Goal: Task Accomplishment & Management: Manage account settings

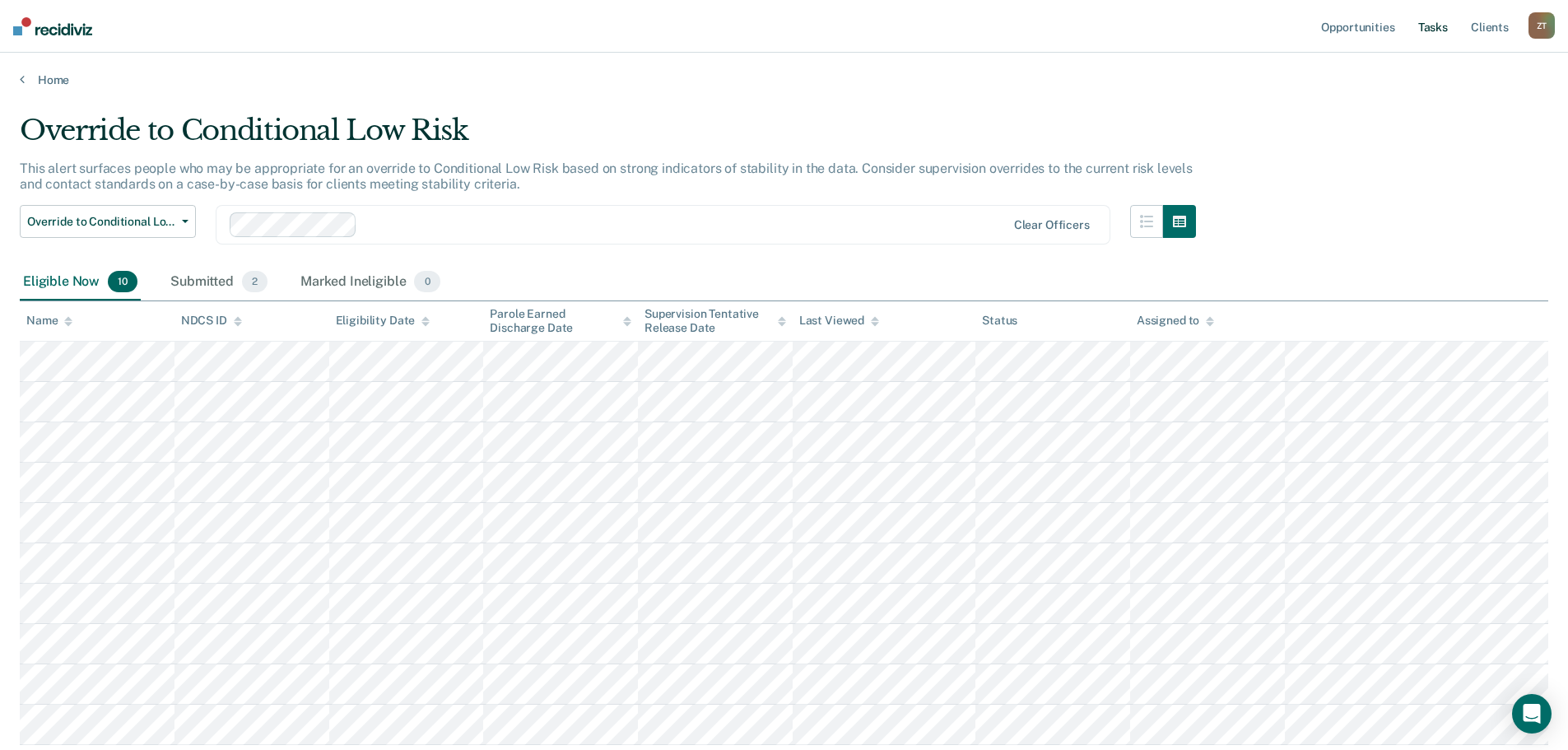
click at [1427, 27] on link "Tasks" at bounding box center [1433, 26] width 36 height 53
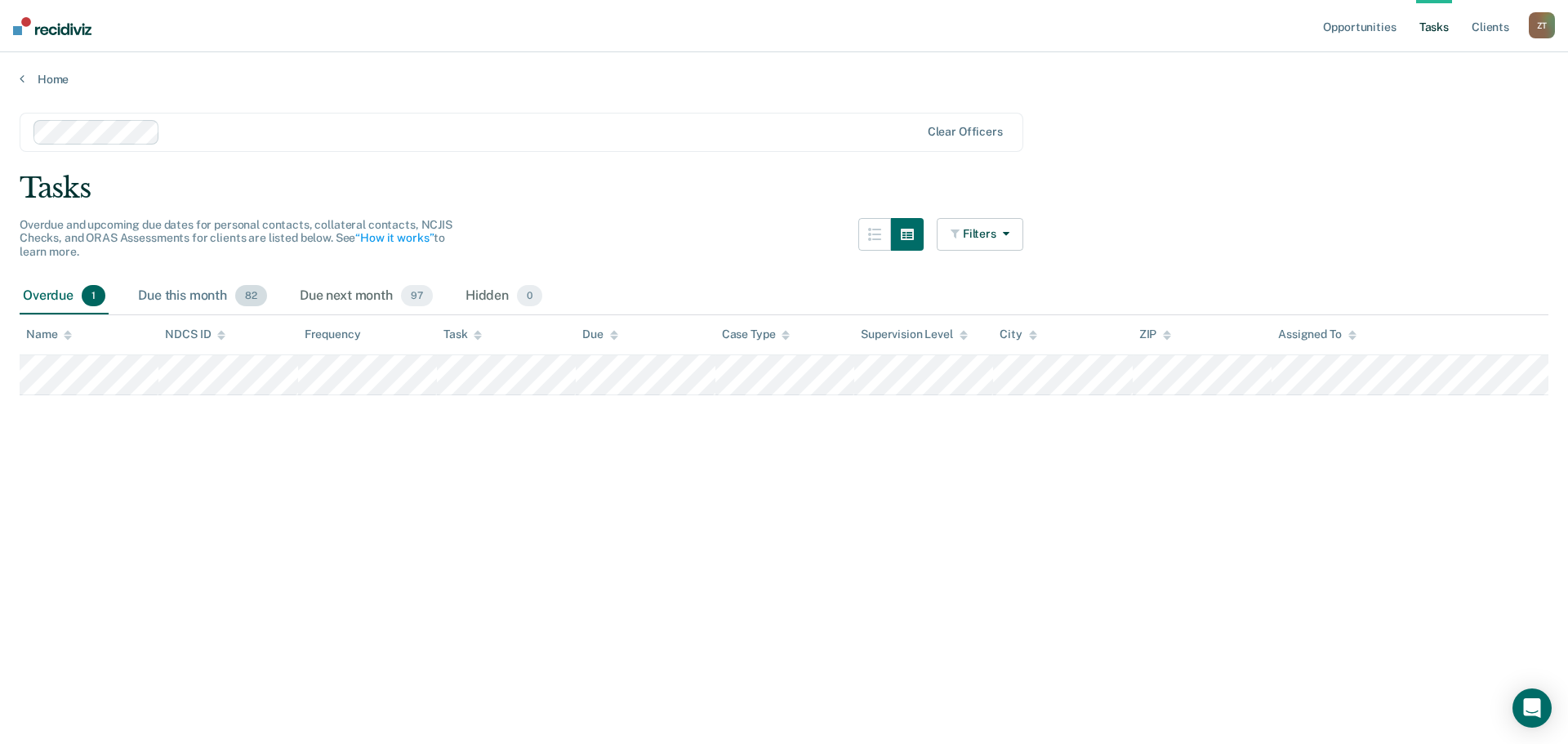
drag, startPoint x: 189, startPoint y: 296, endPoint x: 205, endPoint y: 304, distance: 17.9
click at [189, 296] on div "Due this month 82" at bounding box center [202, 296] width 136 height 36
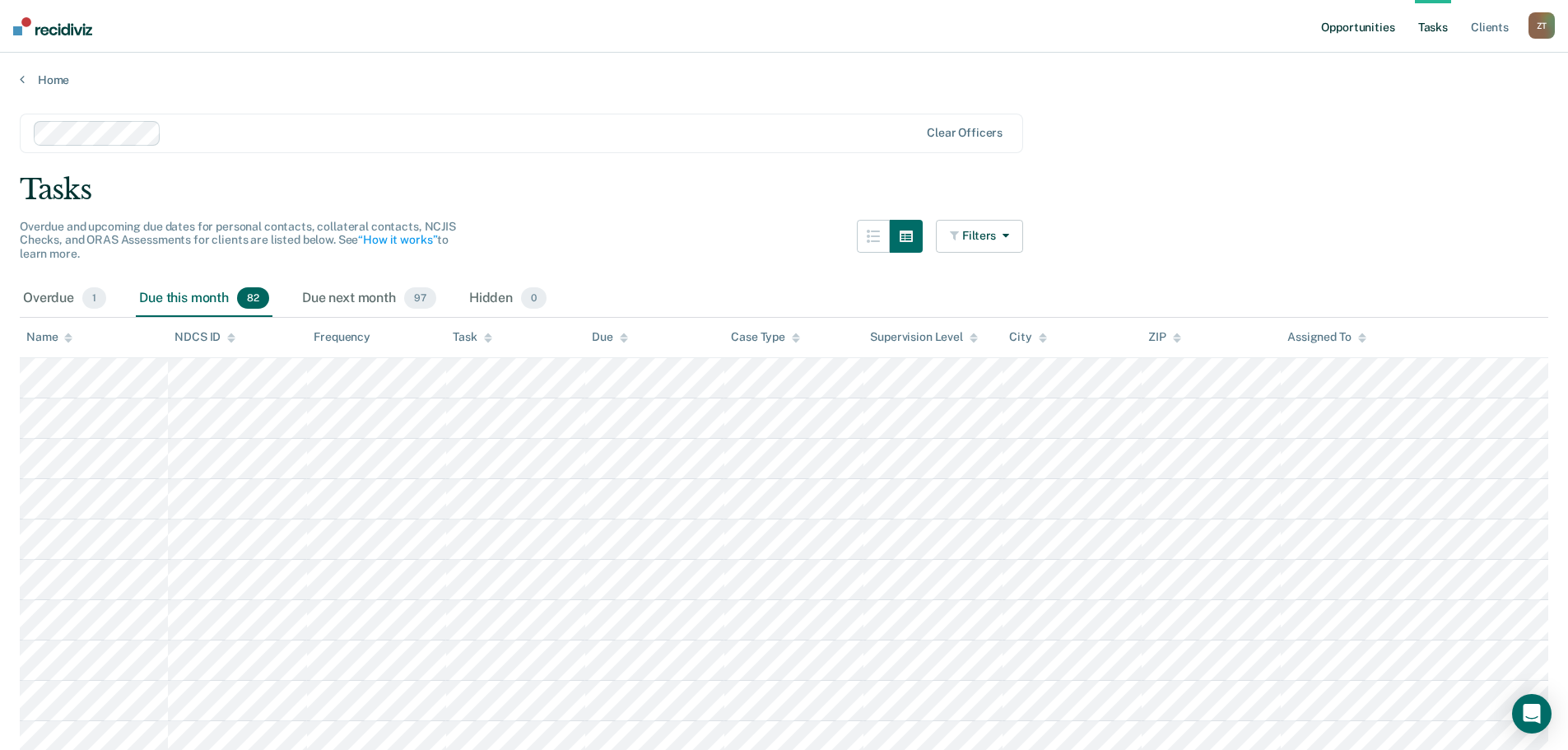
click at [1338, 26] on link "Opportunities" at bounding box center [1357, 26] width 80 height 53
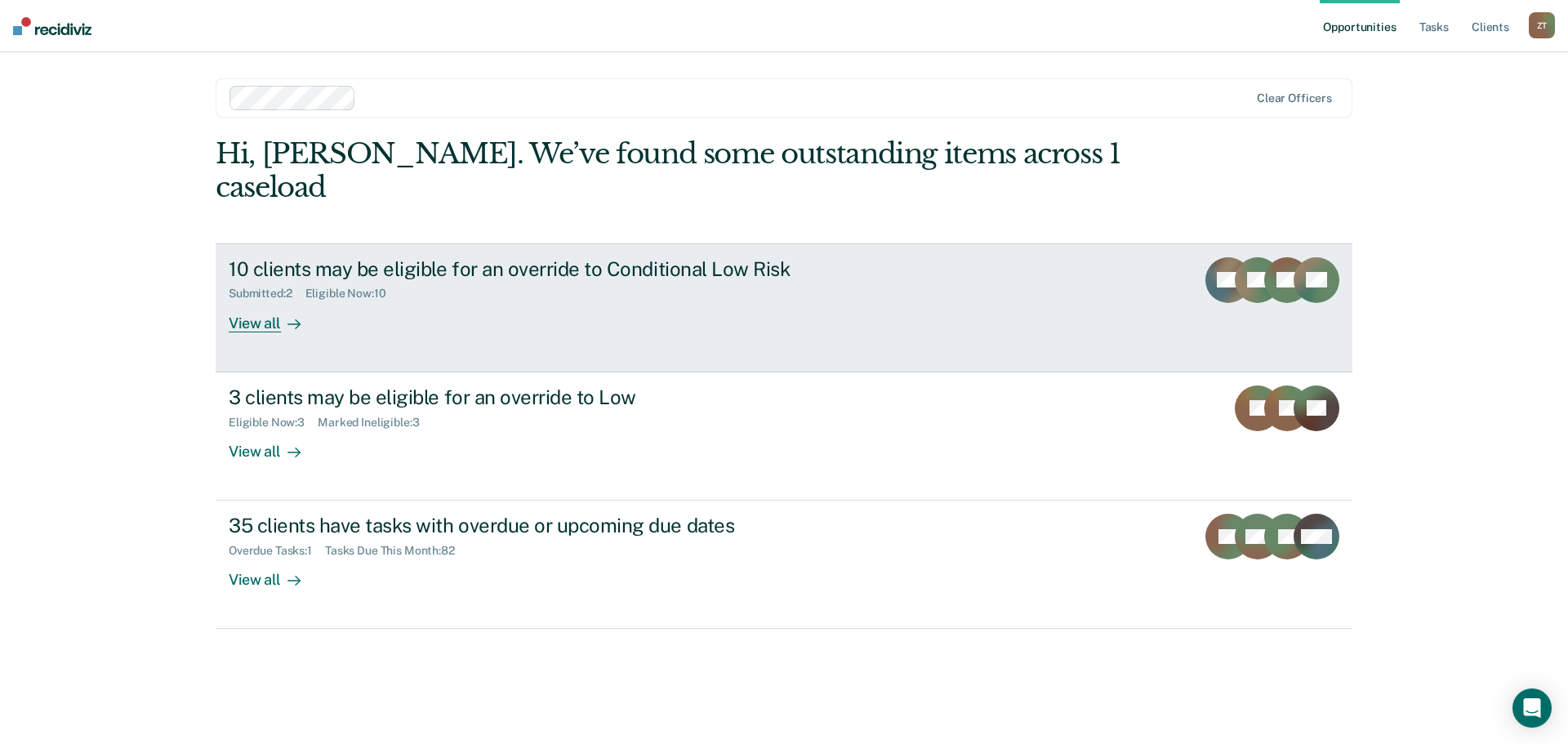
click at [270, 300] on div "View all" at bounding box center [275, 316] width 91 height 32
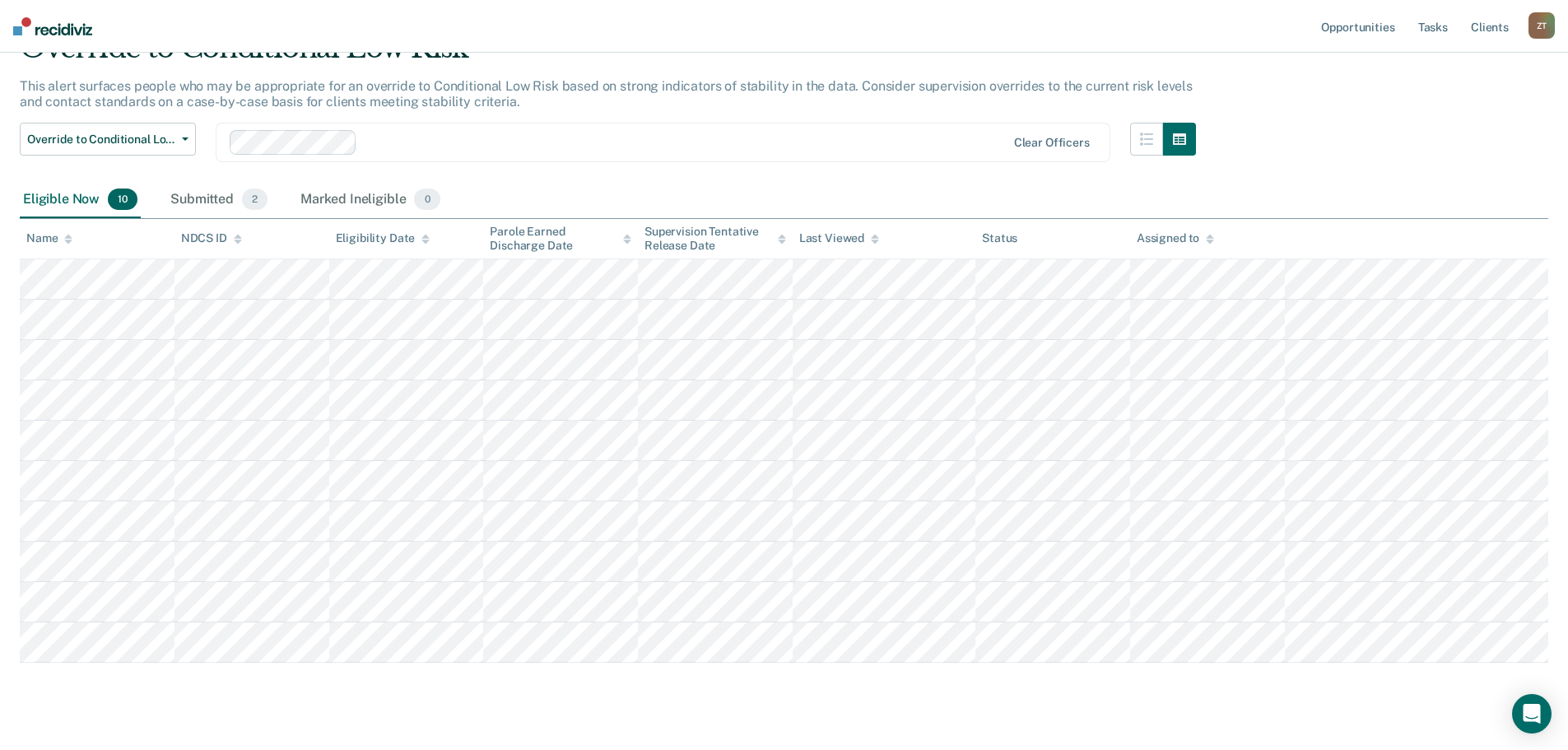
scroll to position [114, 0]
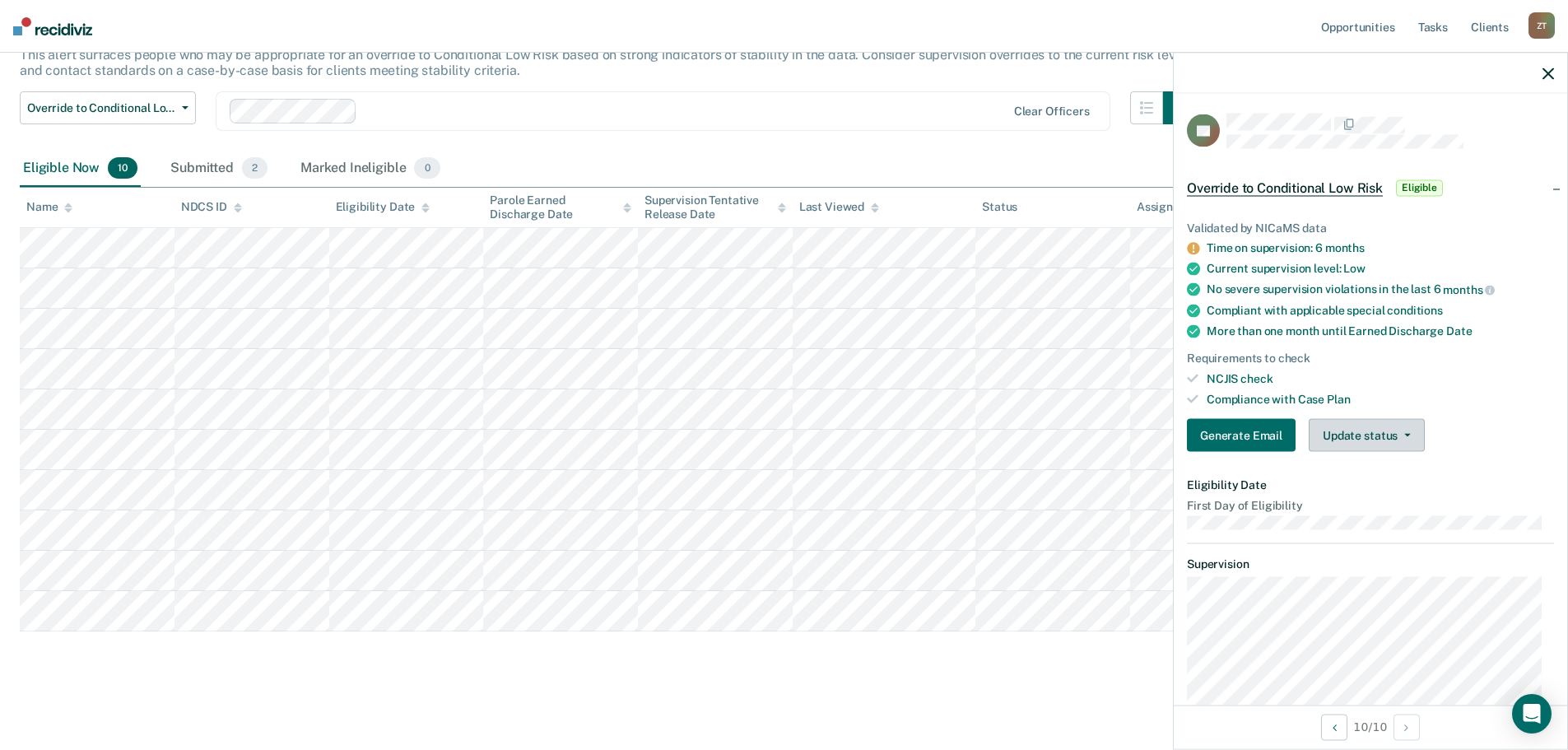
click at [1371, 430] on button "Update status" at bounding box center [1366, 435] width 116 height 33
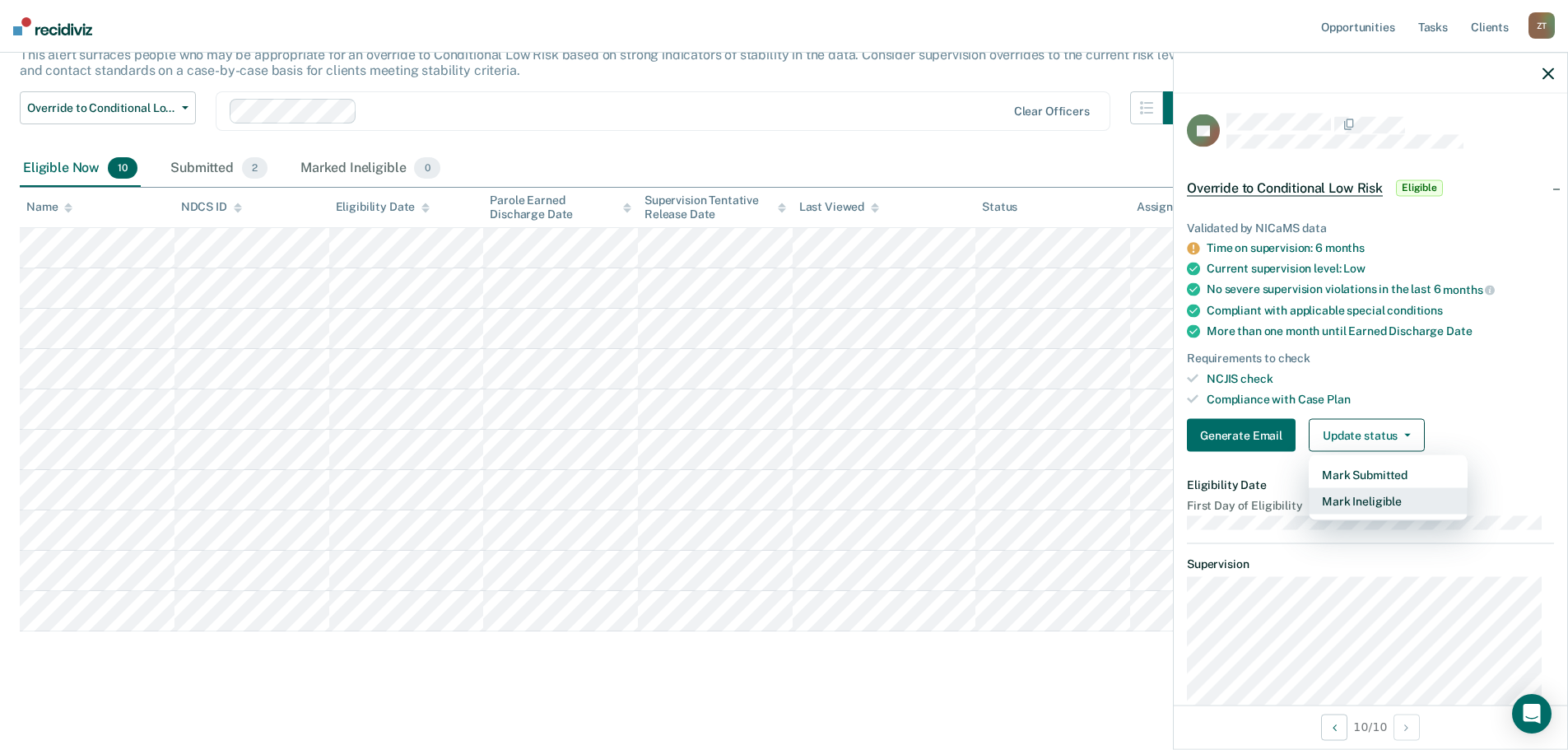
click at [1376, 499] on button "Mark Ineligible" at bounding box center [1388, 502] width 159 height 27
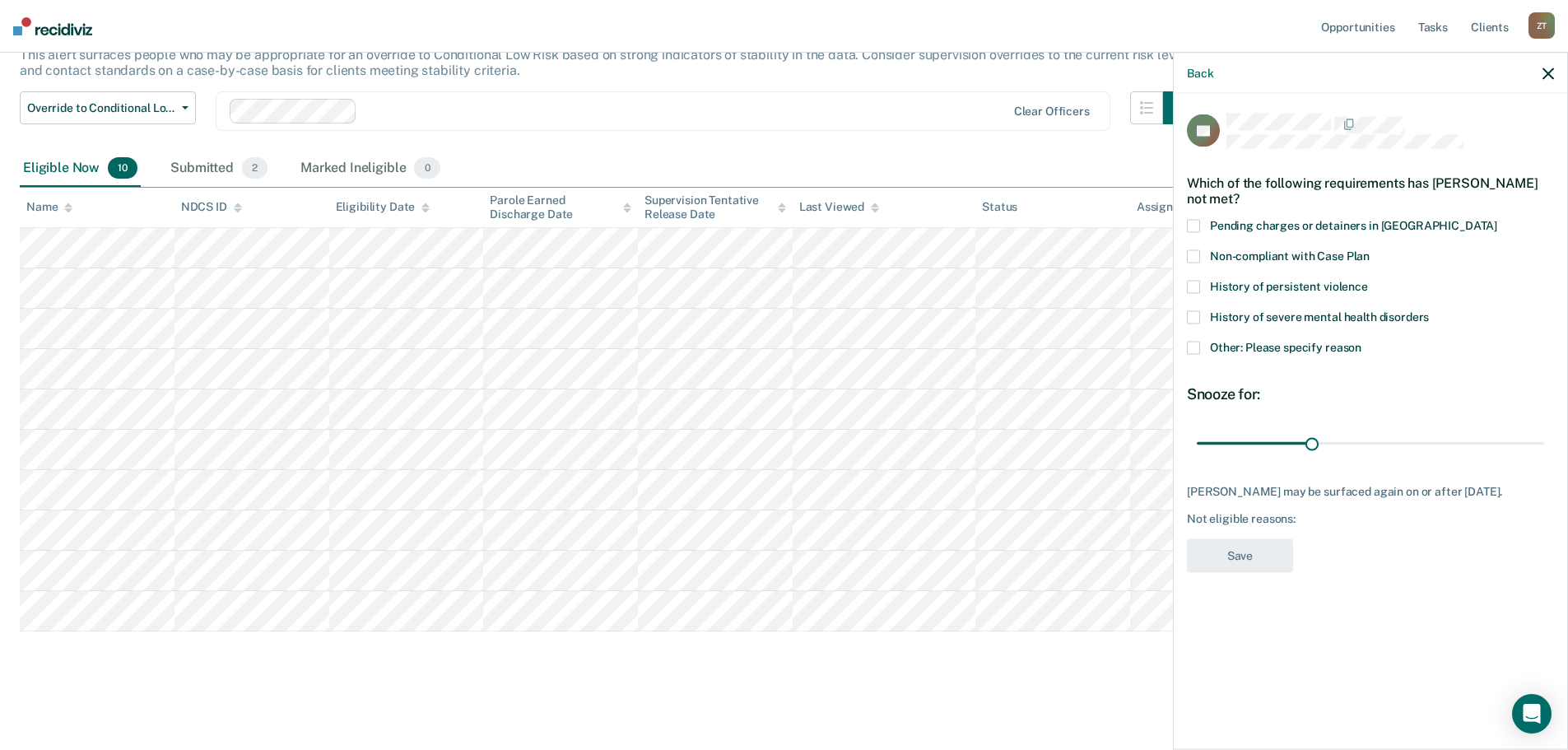
click at [1197, 315] on span at bounding box center [1193, 317] width 13 height 13
click at [1429, 310] on input "History of severe mental health disorders" at bounding box center [1429, 310] width 0 height 0
click at [1249, 565] on button "Save" at bounding box center [1239, 555] width 106 height 34
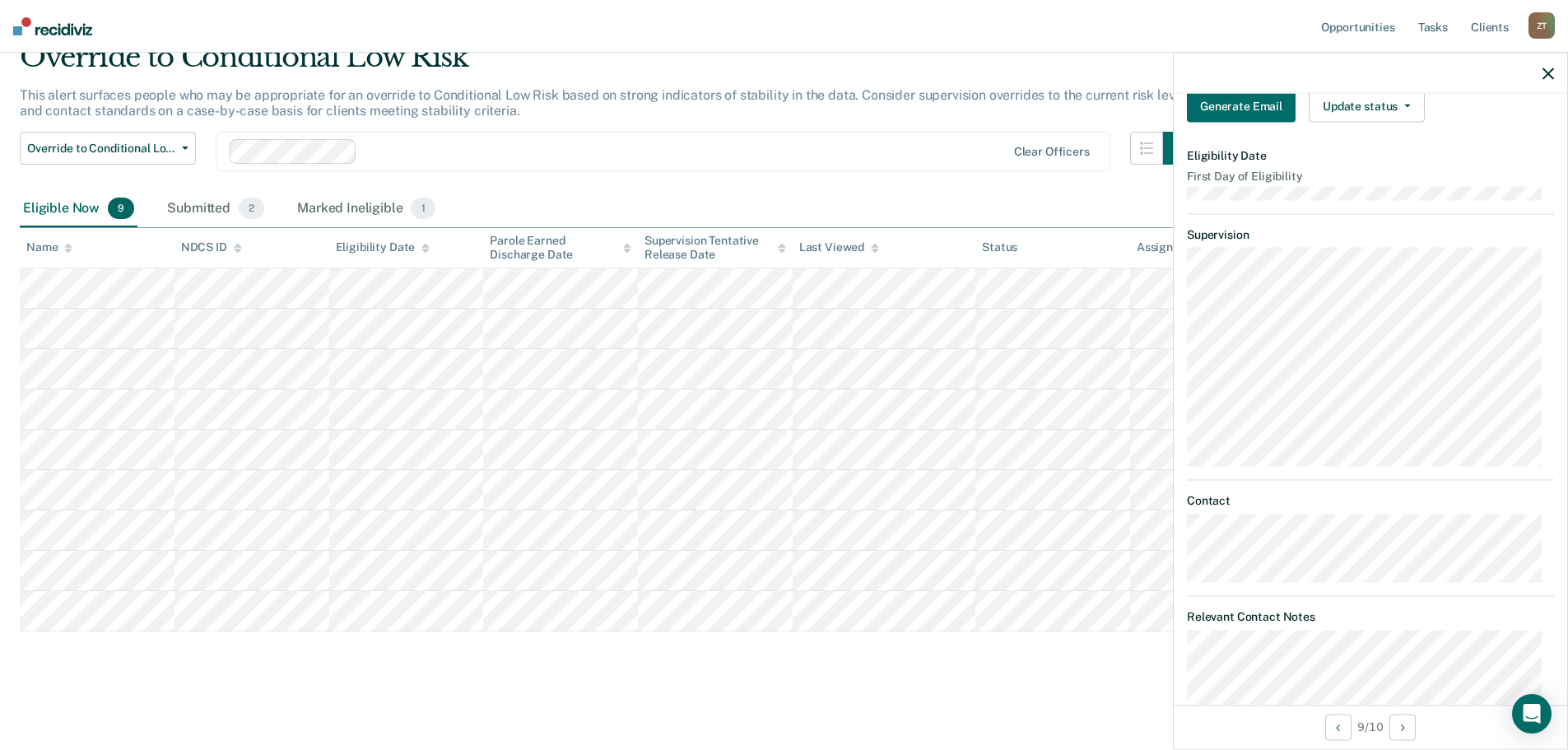
scroll to position [0, 0]
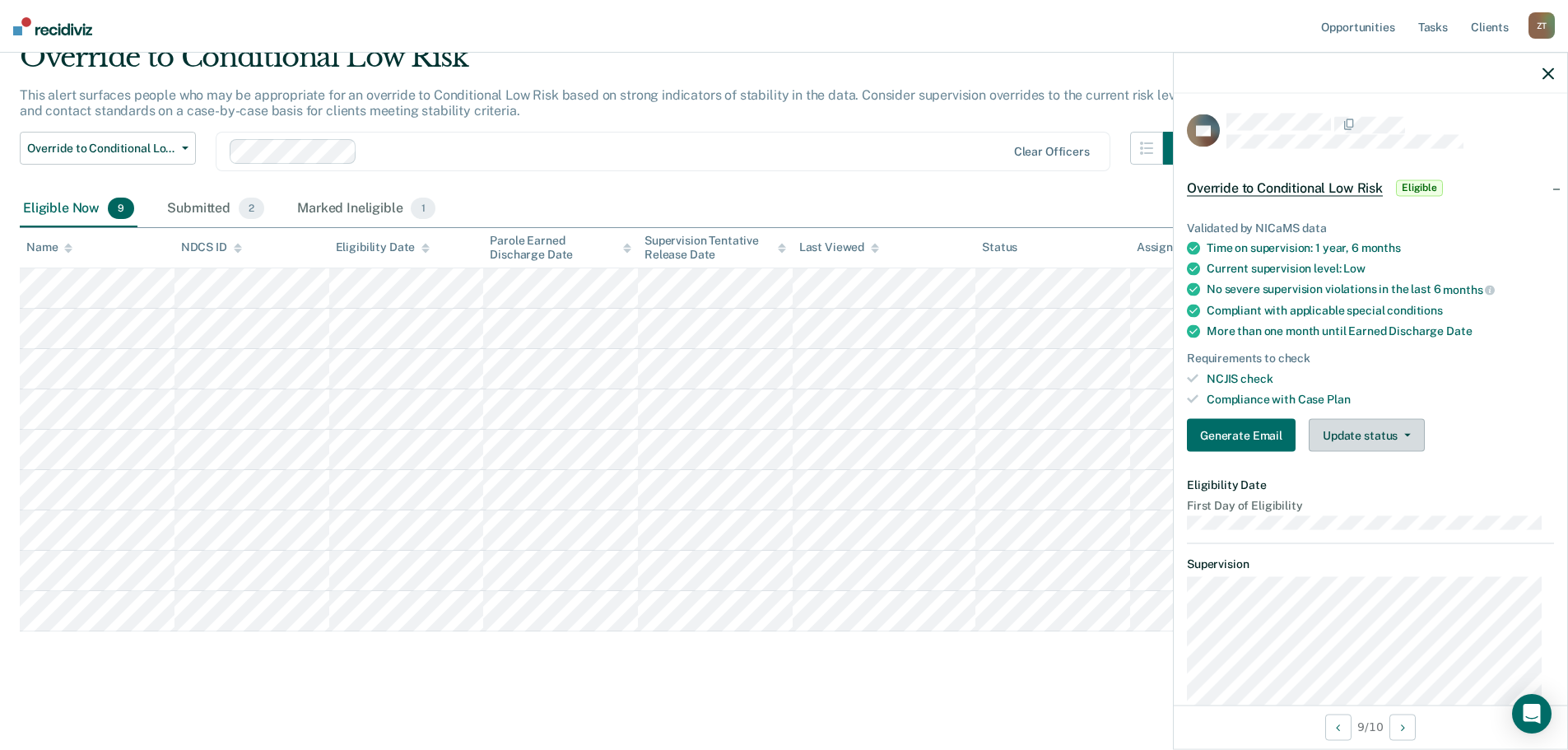
click at [1381, 435] on button "Update status" at bounding box center [1366, 435] width 116 height 33
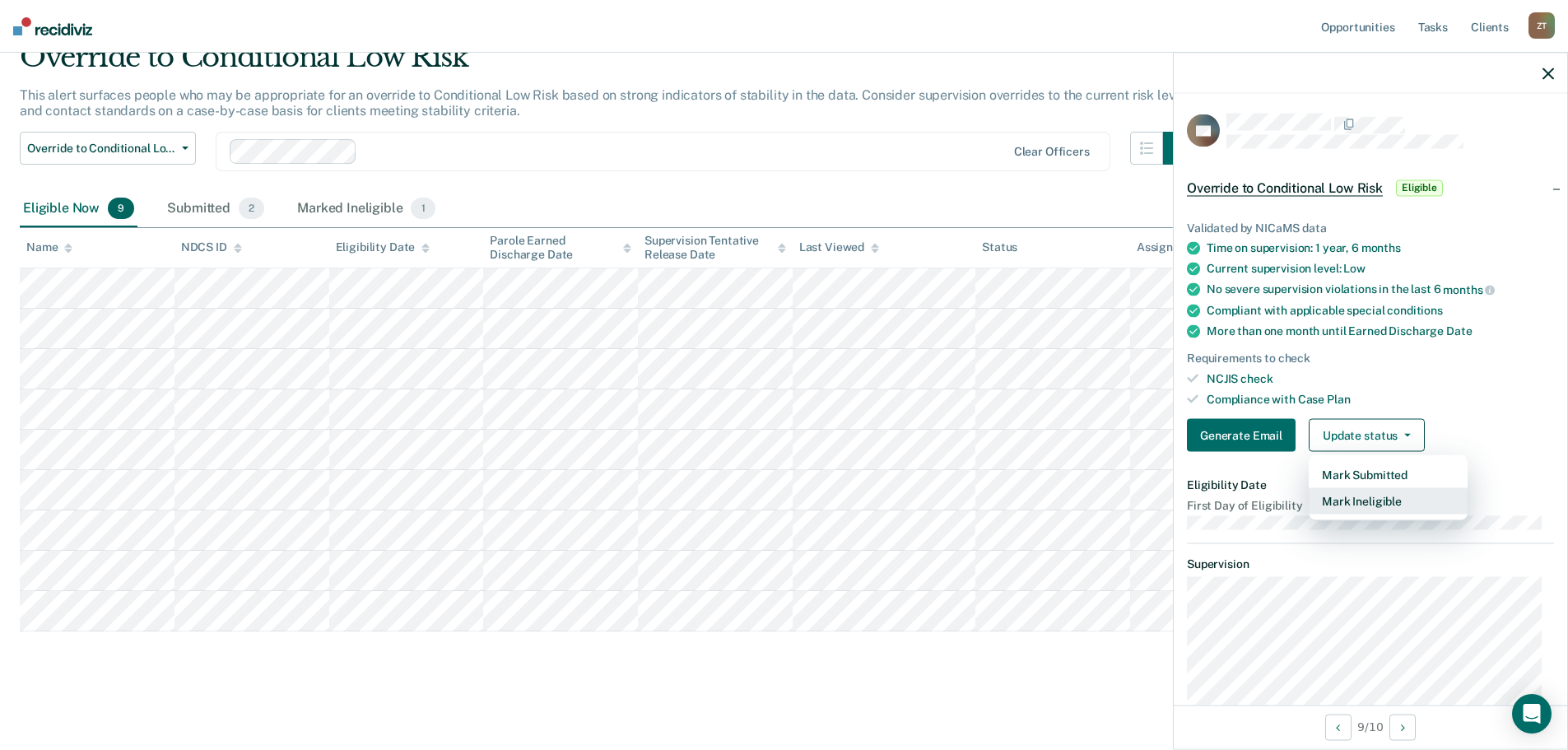
click at [1383, 497] on button "Mark Ineligible" at bounding box center [1388, 502] width 159 height 27
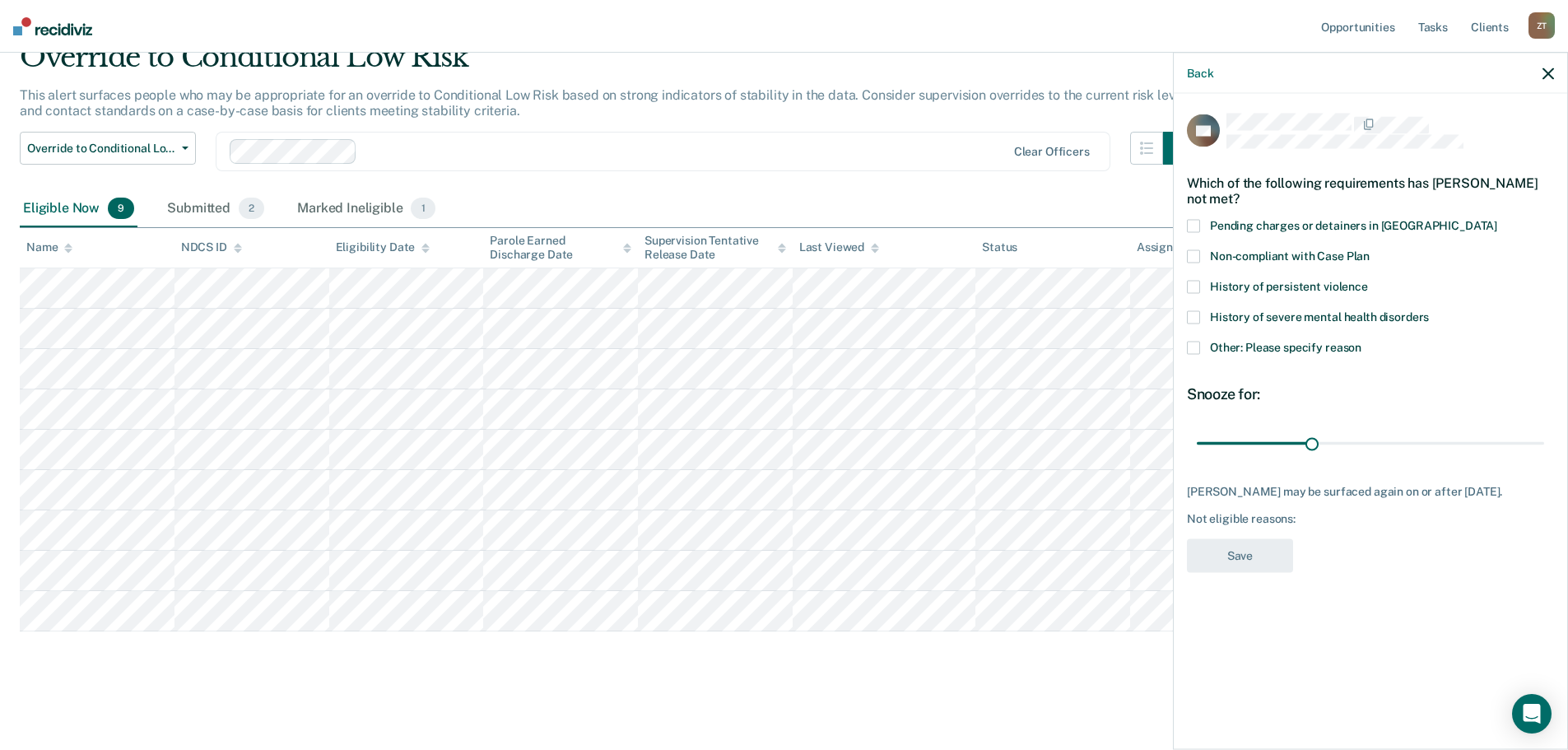
click at [1192, 347] on span at bounding box center [1193, 348] width 13 height 13
click at [1361, 341] on input "Other: Please specify reason" at bounding box center [1361, 341] width 0 height 0
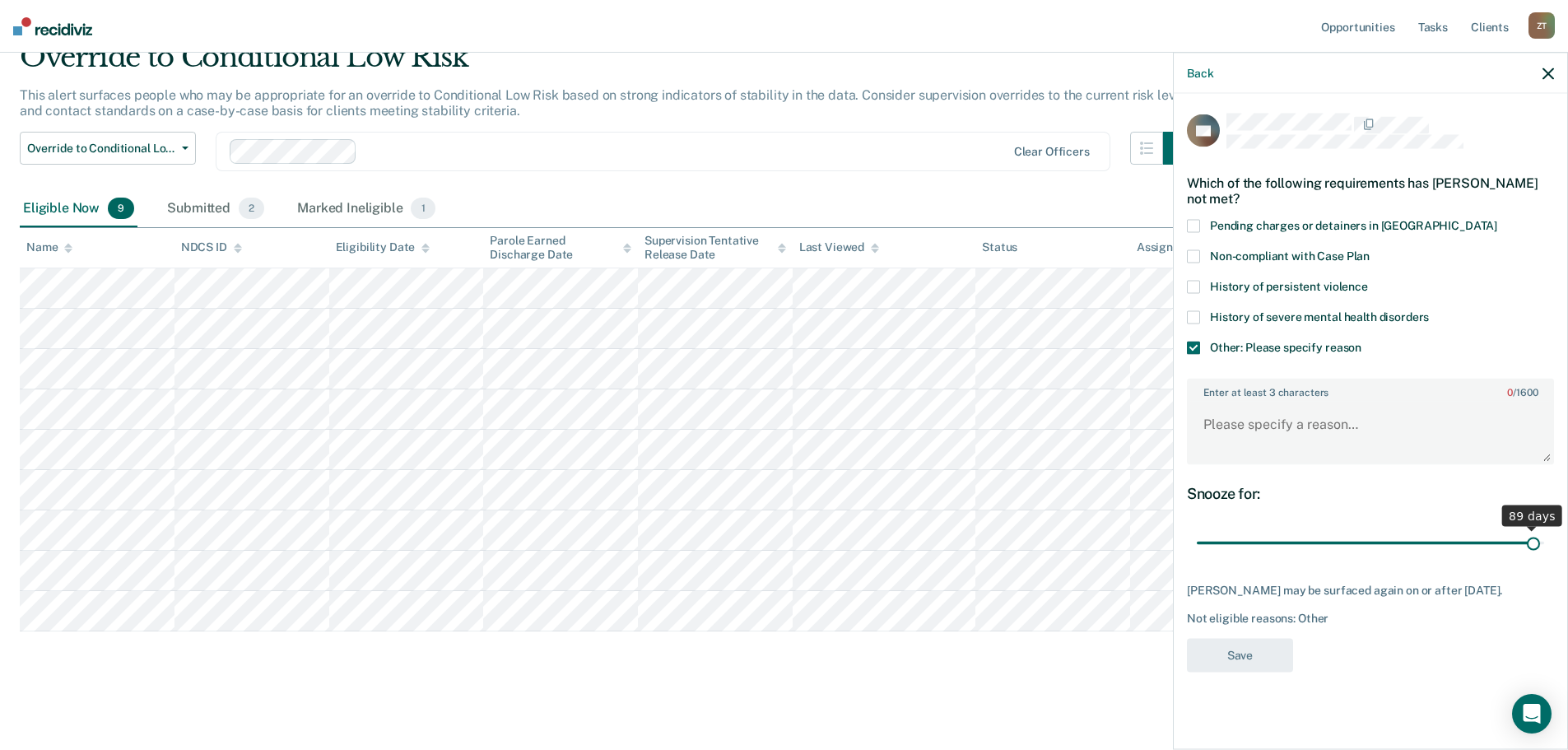
drag, startPoint x: 1308, startPoint y: 540, endPoint x: 1534, endPoint y: 530, distance: 226.2
click at [1534, 530] on input "range" at bounding box center [1371, 543] width 348 height 29
type input "90"
click at [1542, 539] on input "range" at bounding box center [1371, 543] width 348 height 29
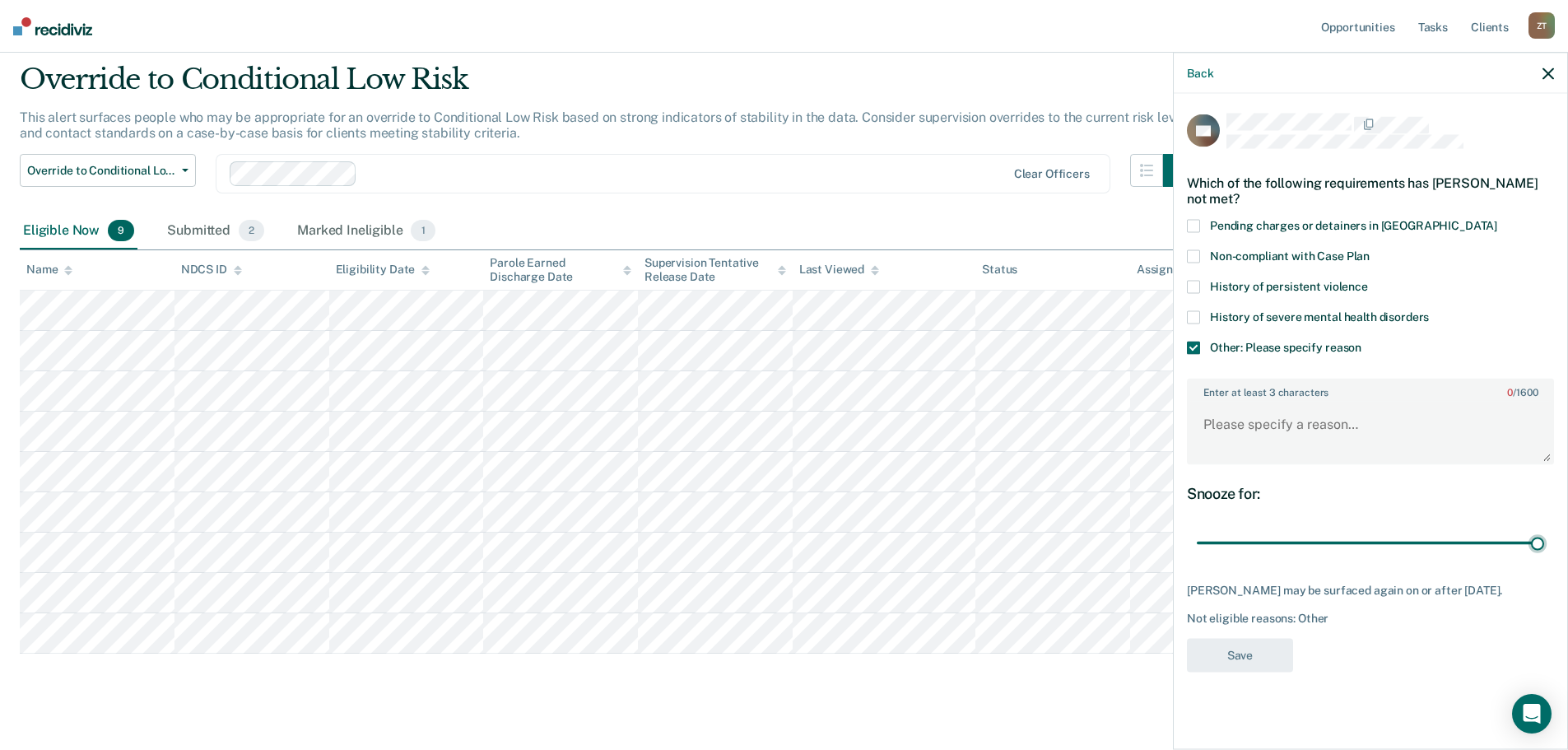
scroll to position [73, 0]
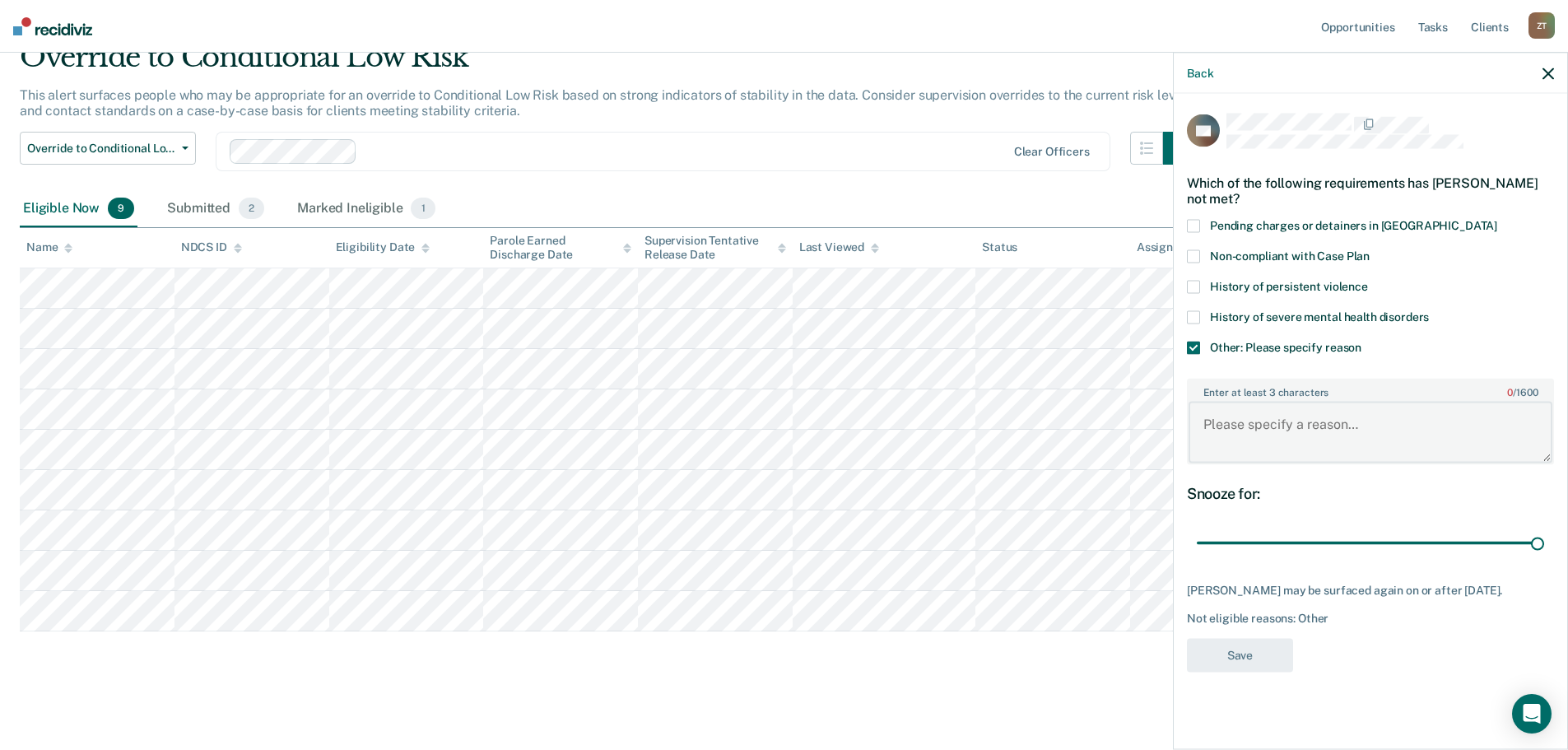
click at [1253, 429] on textarea "Enter at least 3 characters 0 / 1600" at bounding box center [1371, 432] width 364 height 61
type textarea "w"
type textarea "Will reevaluate at next ORAS"
click at [1259, 648] on div "ZE Which of the following requirements has [PERSON_NAME] not met? Pending charg…" at bounding box center [1370, 398] width 367 height 568
click at [1259, 668] on button "Save" at bounding box center [1239, 654] width 106 height 34
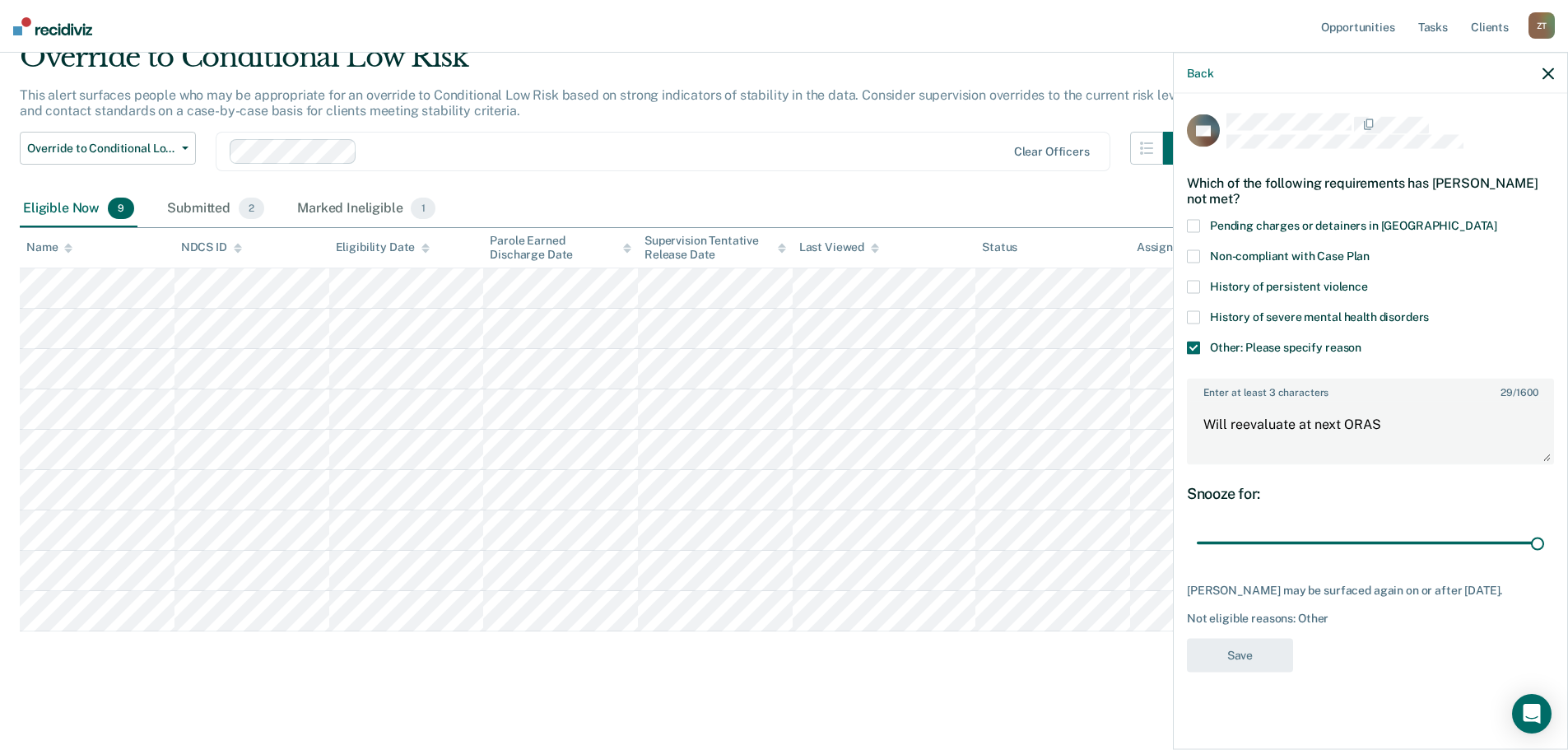
scroll to position [33, 0]
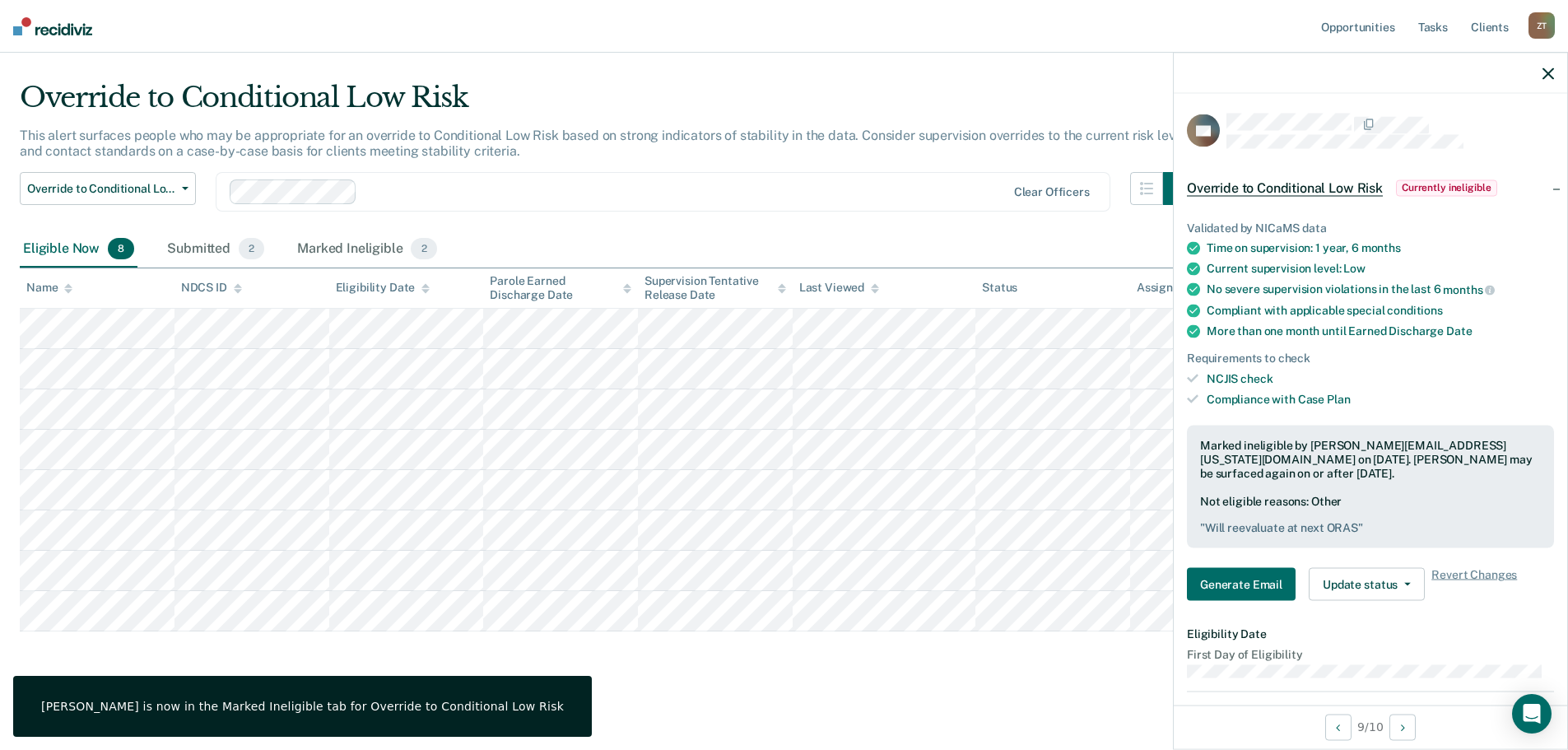
click at [1546, 75] on icon "button" at bounding box center [1548, 73] width 11 height 11
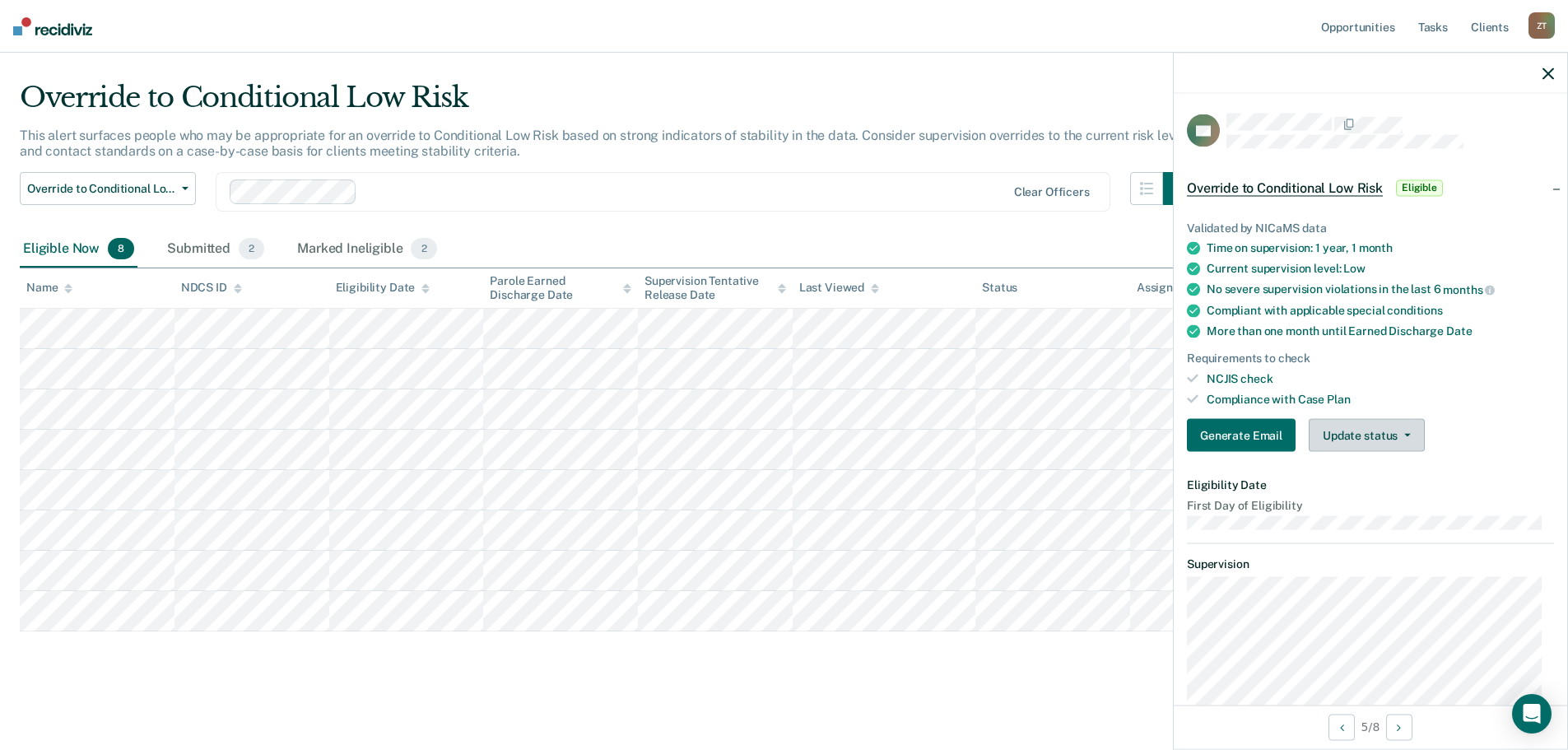
click at [1367, 434] on button "Update status" at bounding box center [1366, 435] width 116 height 33
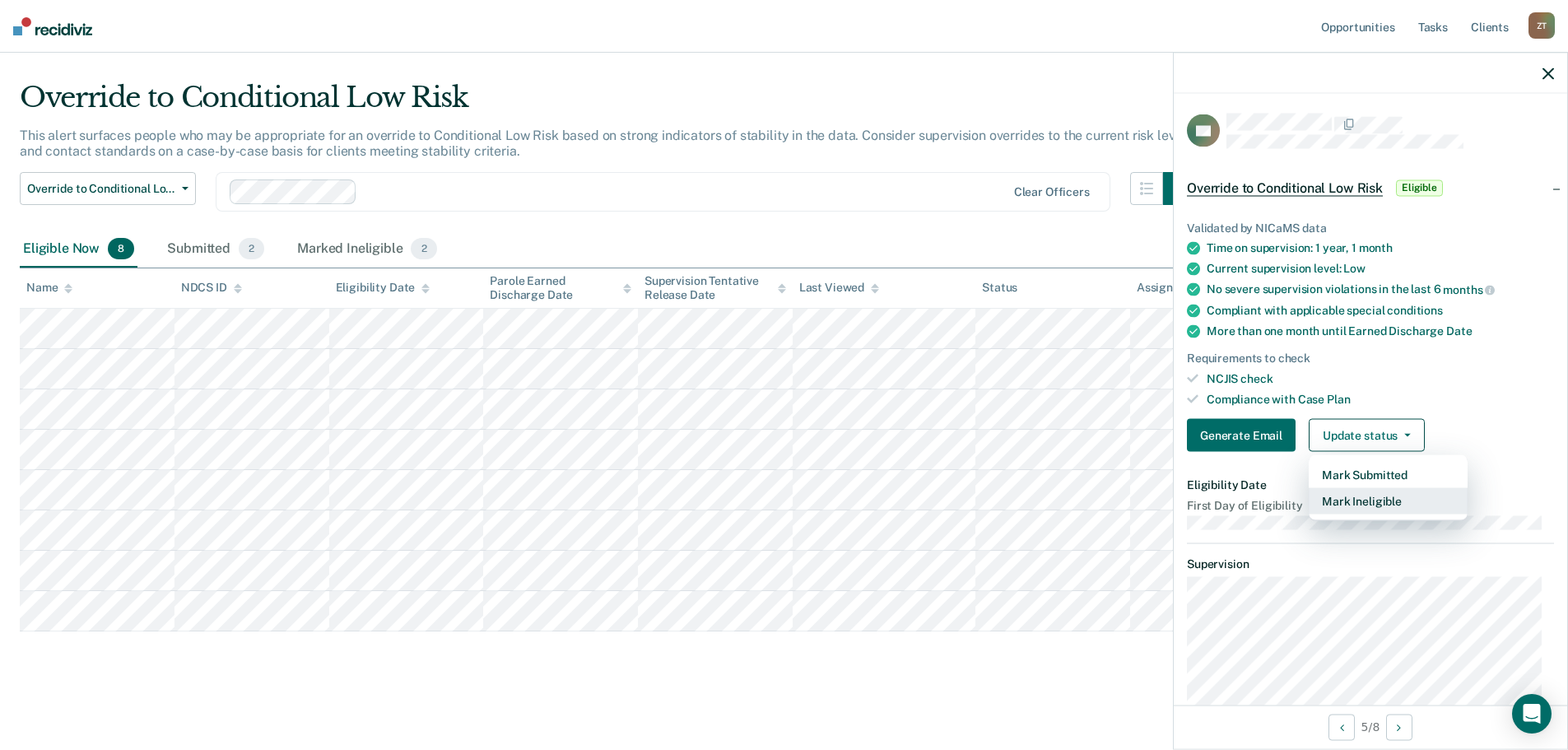
click at [1332, 509] on button "Mark Ineligible" at bounding box center [1388, 502] width 159 height 27
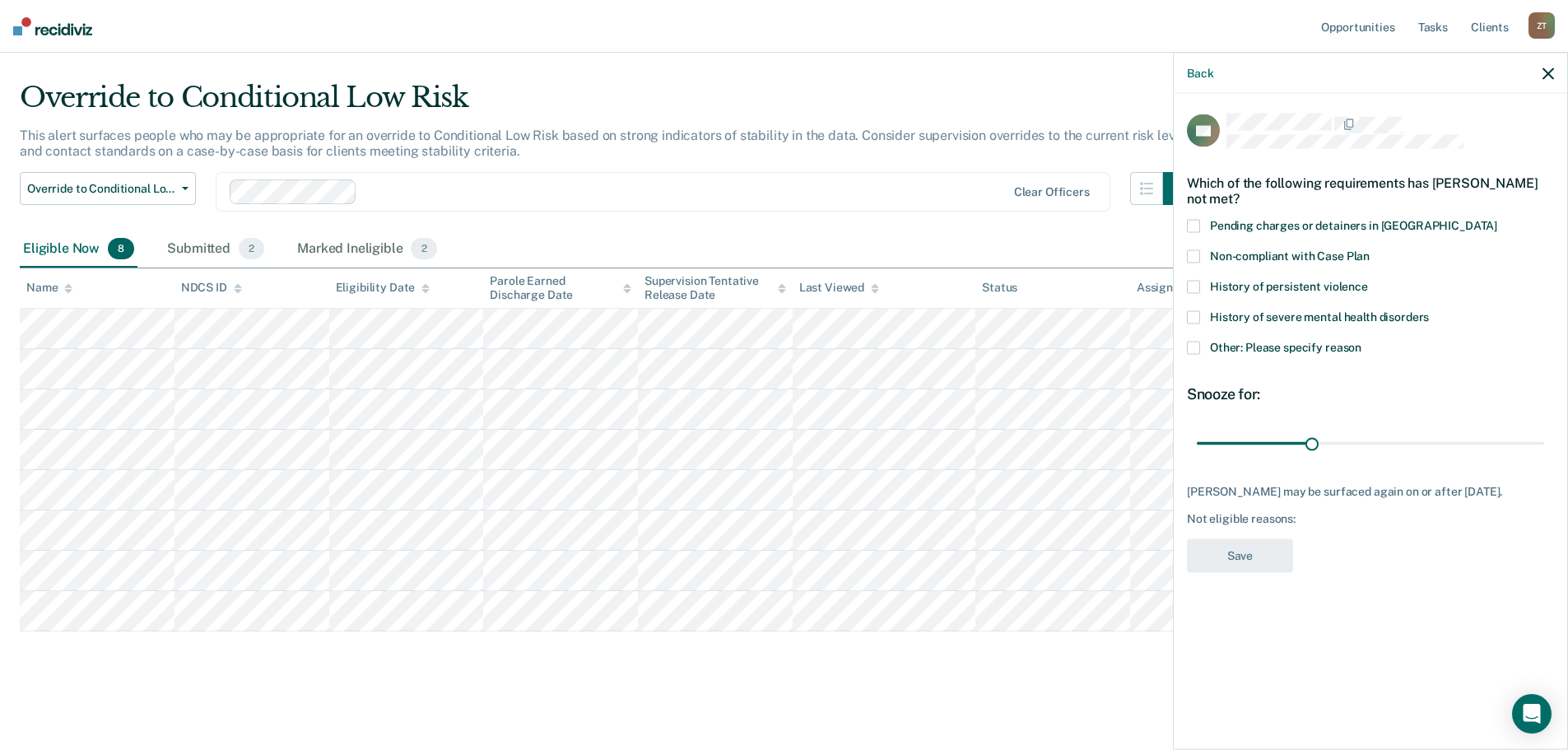
click at [1198, 255] on span at bounding box center [1193, 256] width 13 height 13
click at [1370, 249] on input "Non-compliant with Case Plan" at bounding box center [1370, 249] width 0 height 0
click at [1265, 558] on button "Save" at bounding box center [1239, 555] width 106 height 34
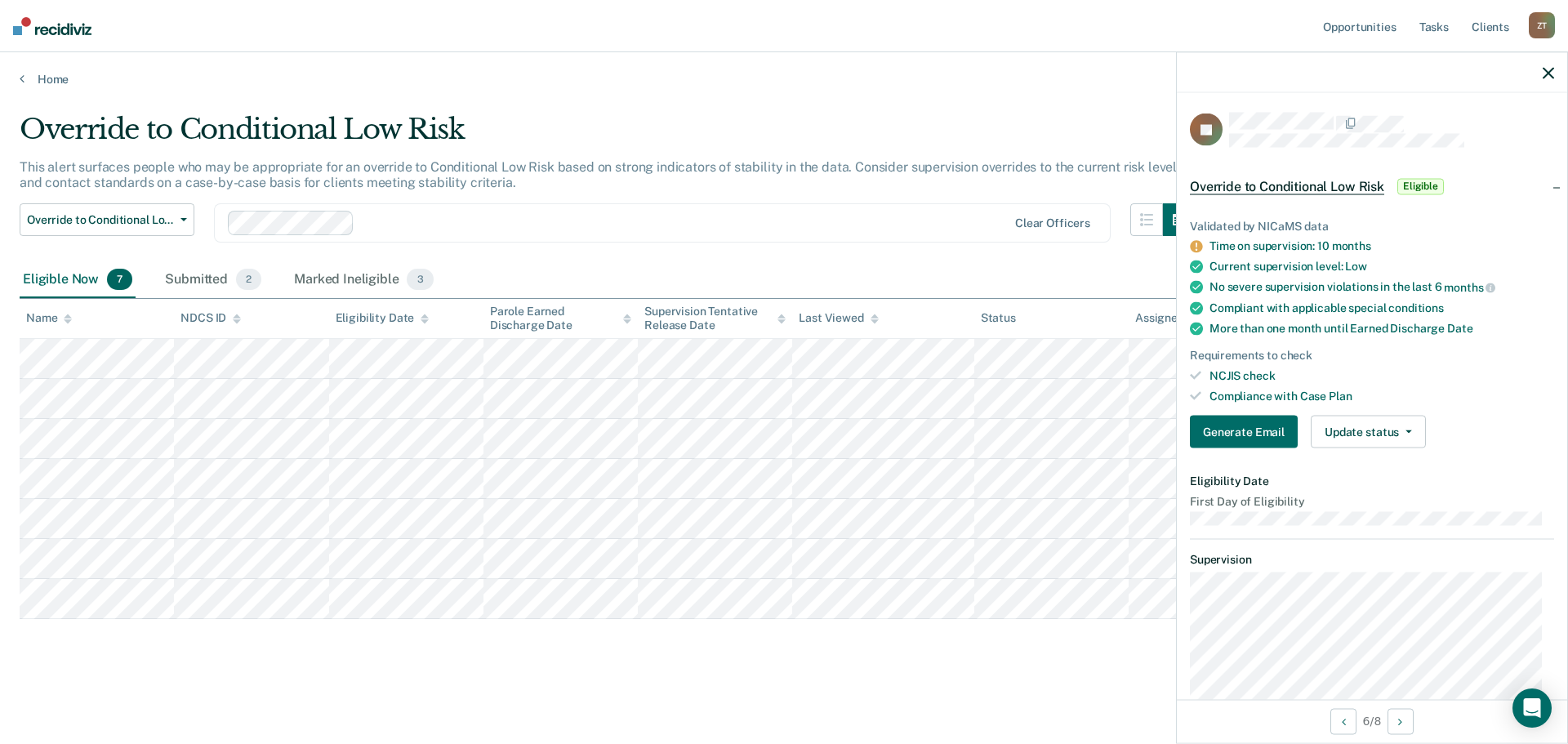
click at [1546, 71] on icon "button" at bounding box center [1548, 72] width 11 height 11
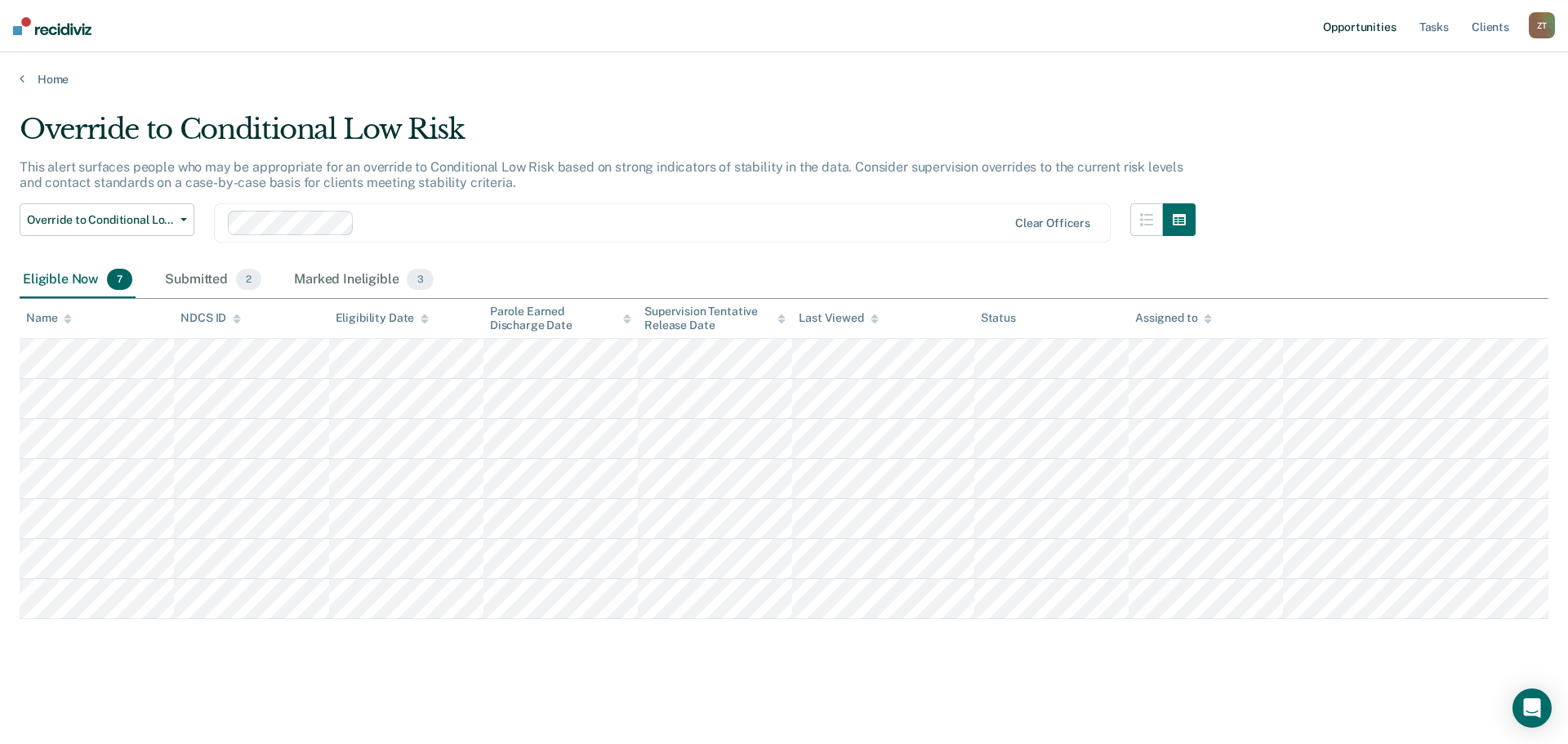
click at [1379, 25] on link "Opportunities" at bounding box center [1359, 26] width 79 height 52
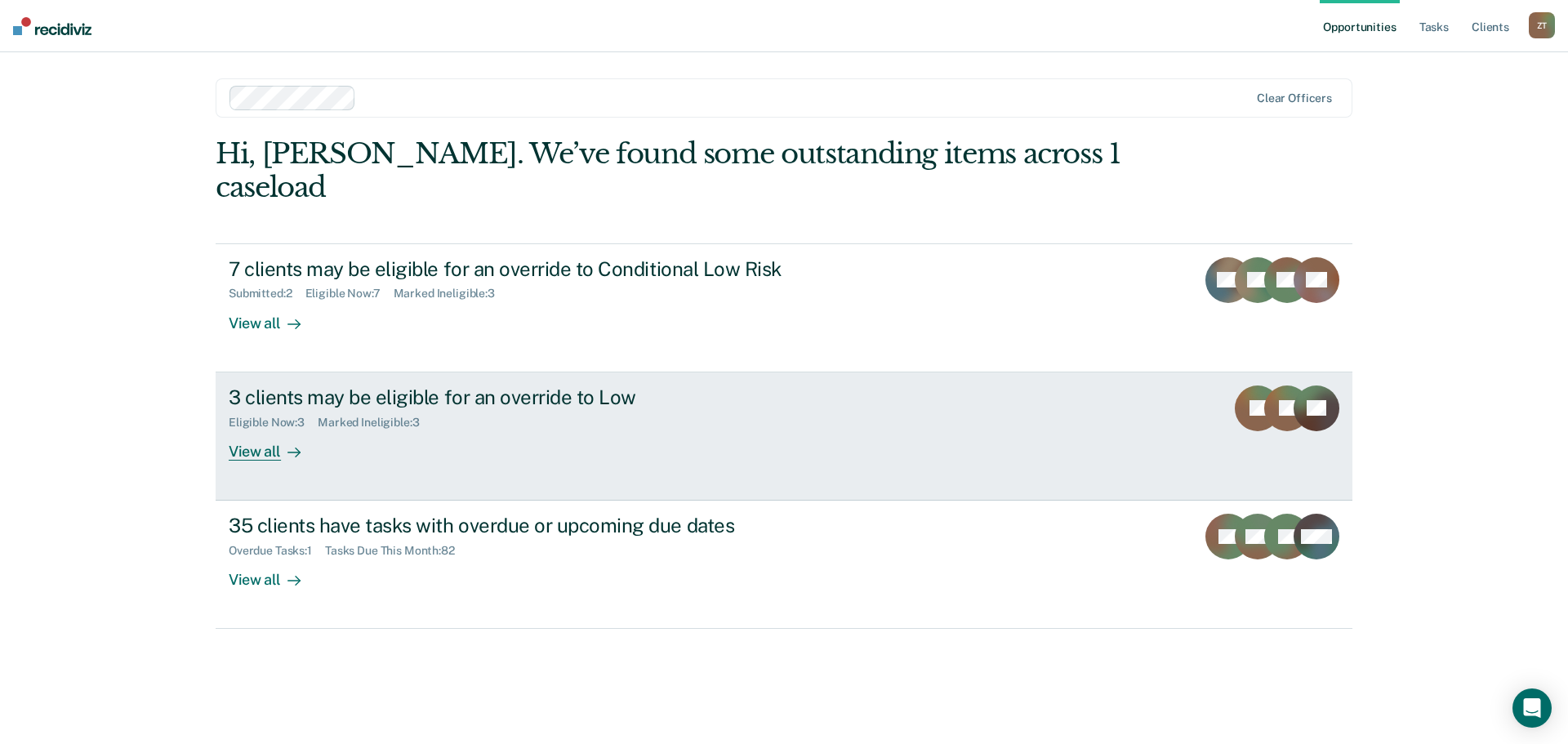
click at [635, 410] on div "Eligible Now : 3 Marked Ineligible : 3" at bounding box center [515, 419] width 573 height 20
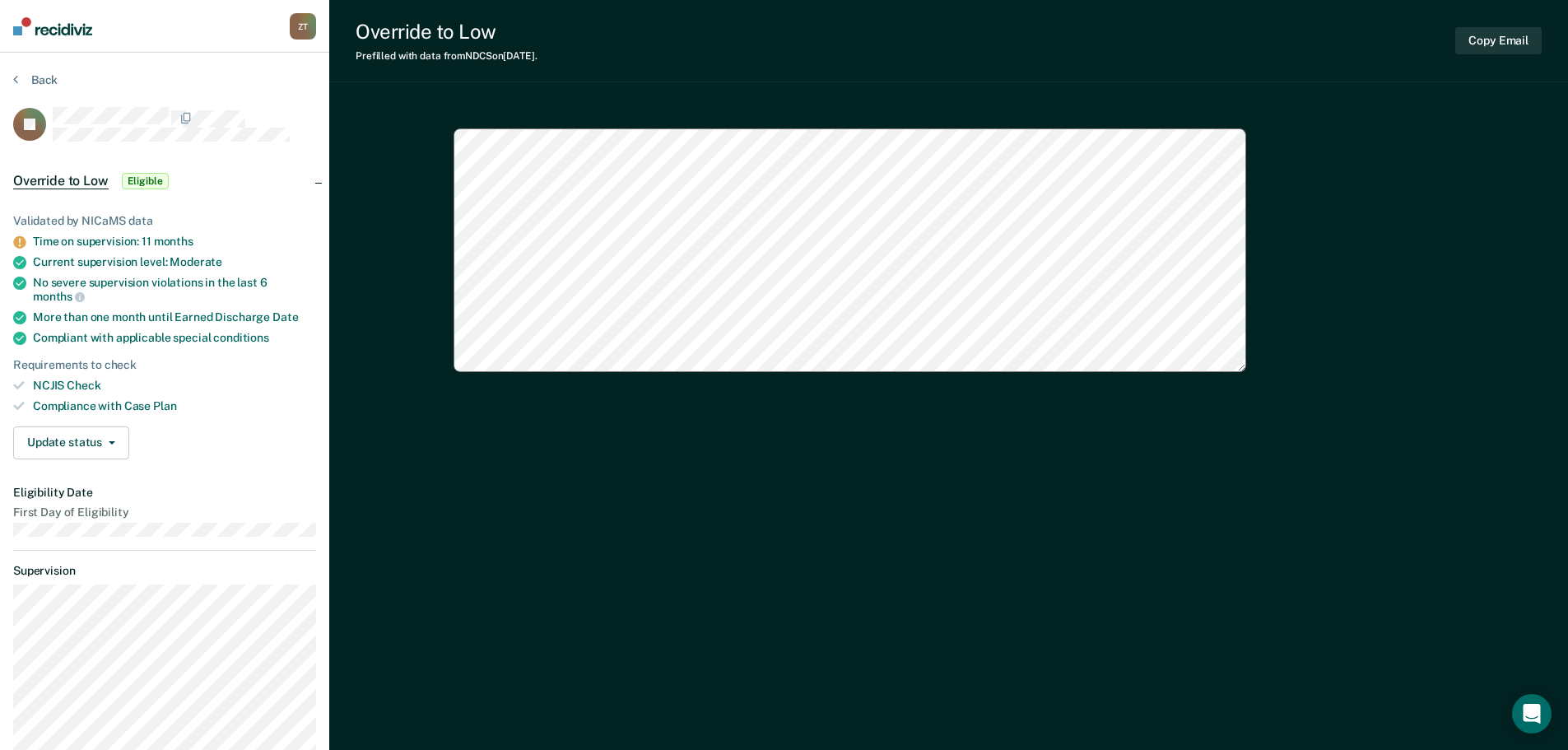
type textarea "x"
click at [25, 80] on button "Back" at bounding box center [35, 80] width 44 height 14
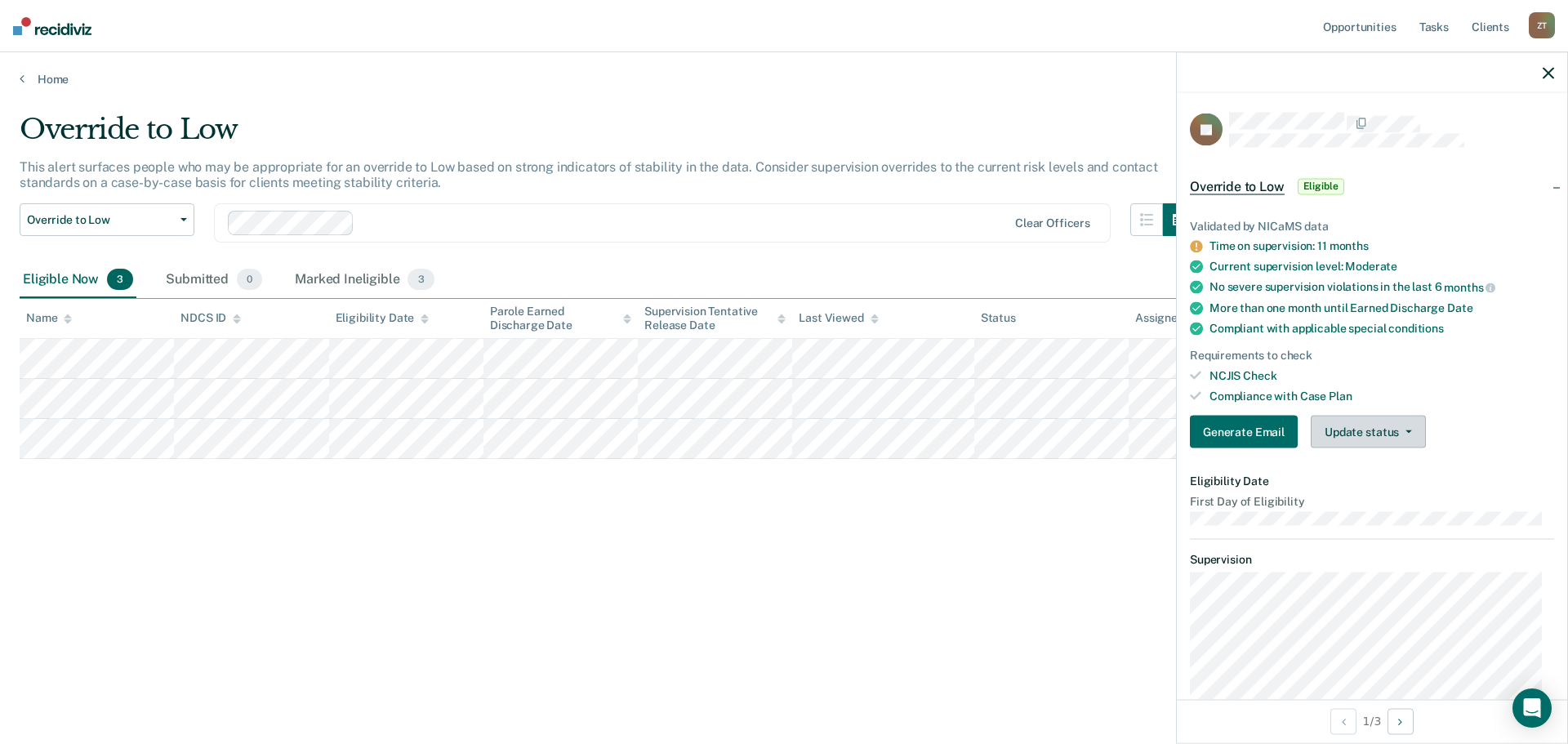
click at [1371, 434] on button "Update status" at bounding box center [1367, 431] width 115 height 32
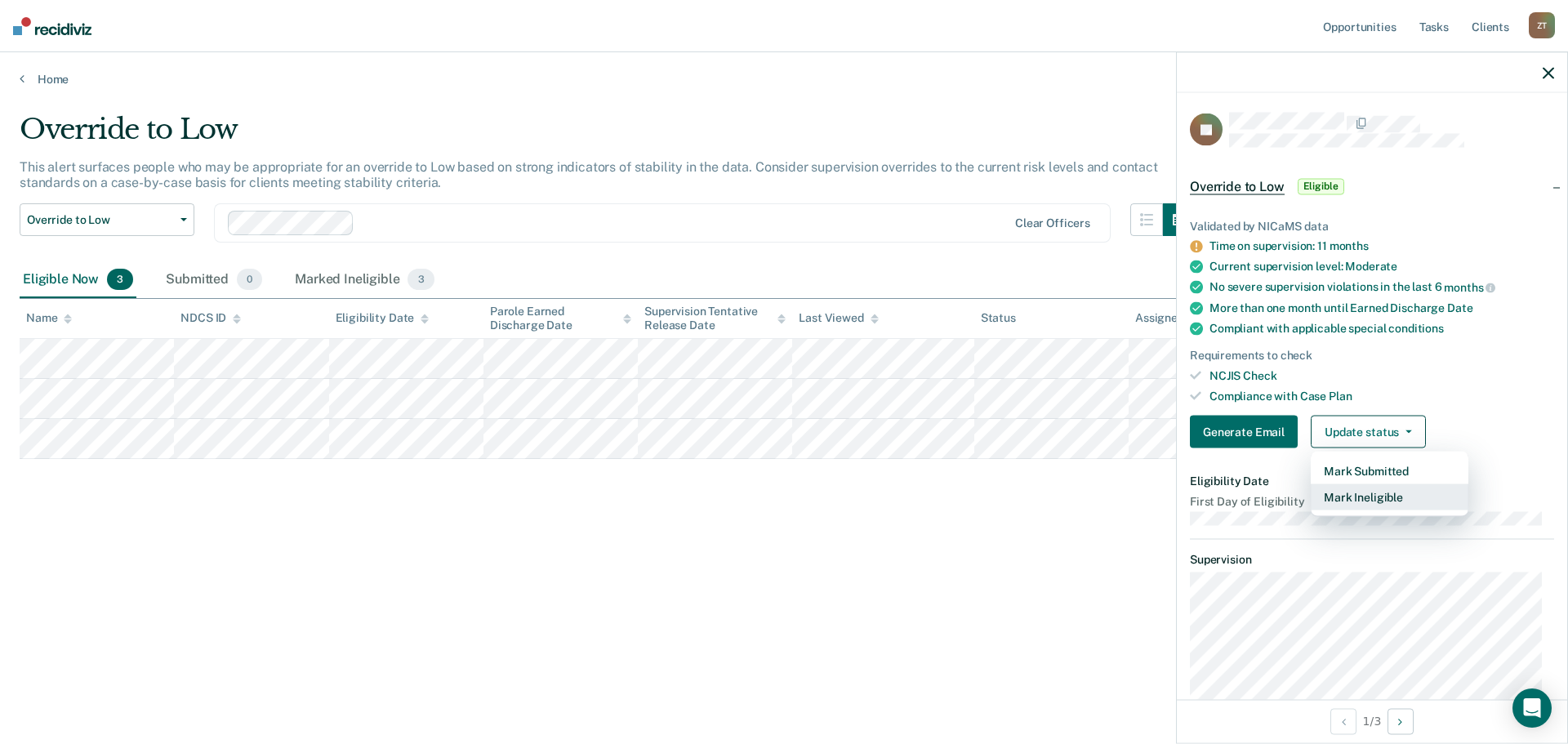
click at [1386, 505] on button "Mark Ineligible" at bounding box center [1389, 498] width 158 height 27
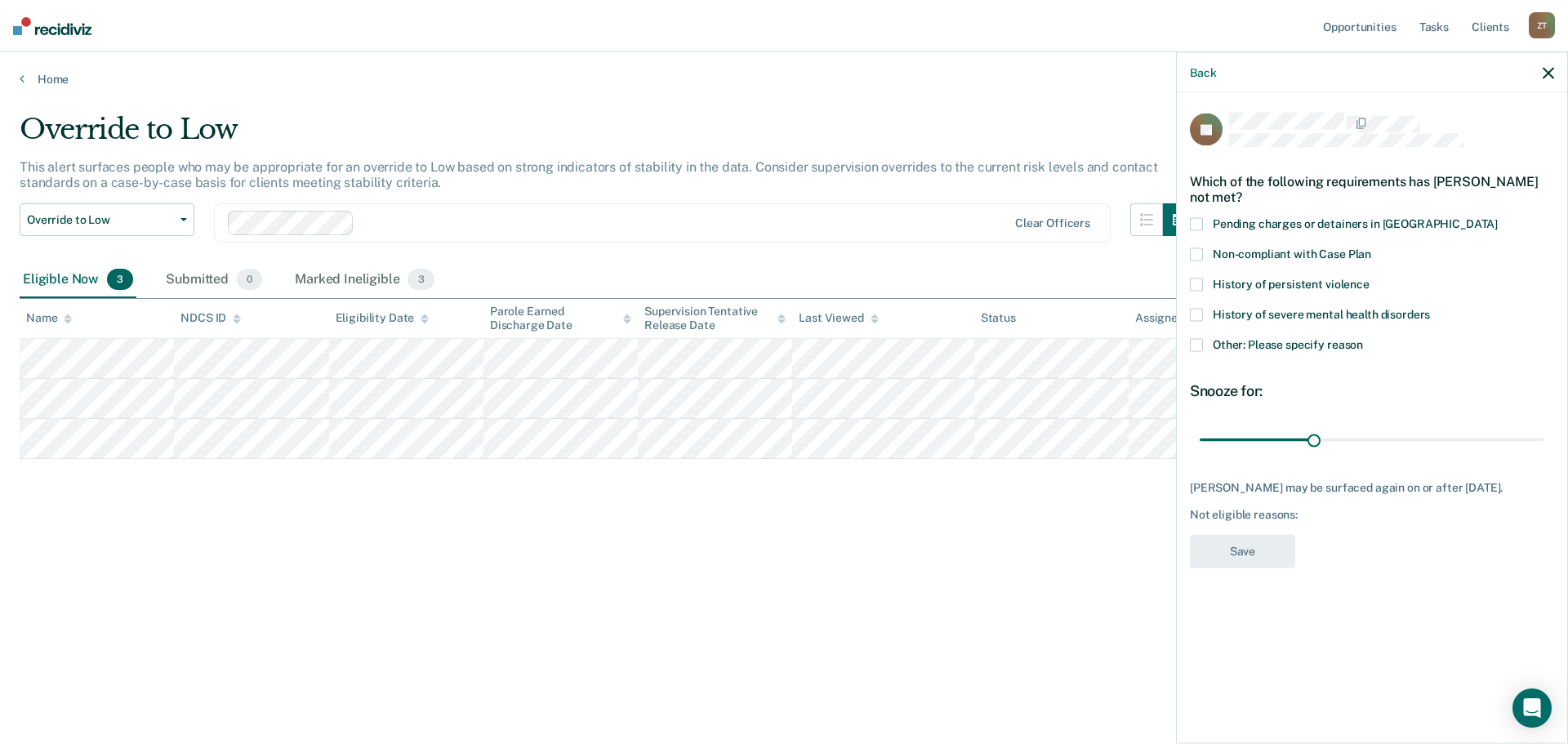
click at [1233, 339] on span "Other: Please specify reason" at bounding box center [1288, 344] width 150 height 13
click at [1363, 338] on input "Other: Please specify reason" at bounding box center [1363, 338] width 0 height 0
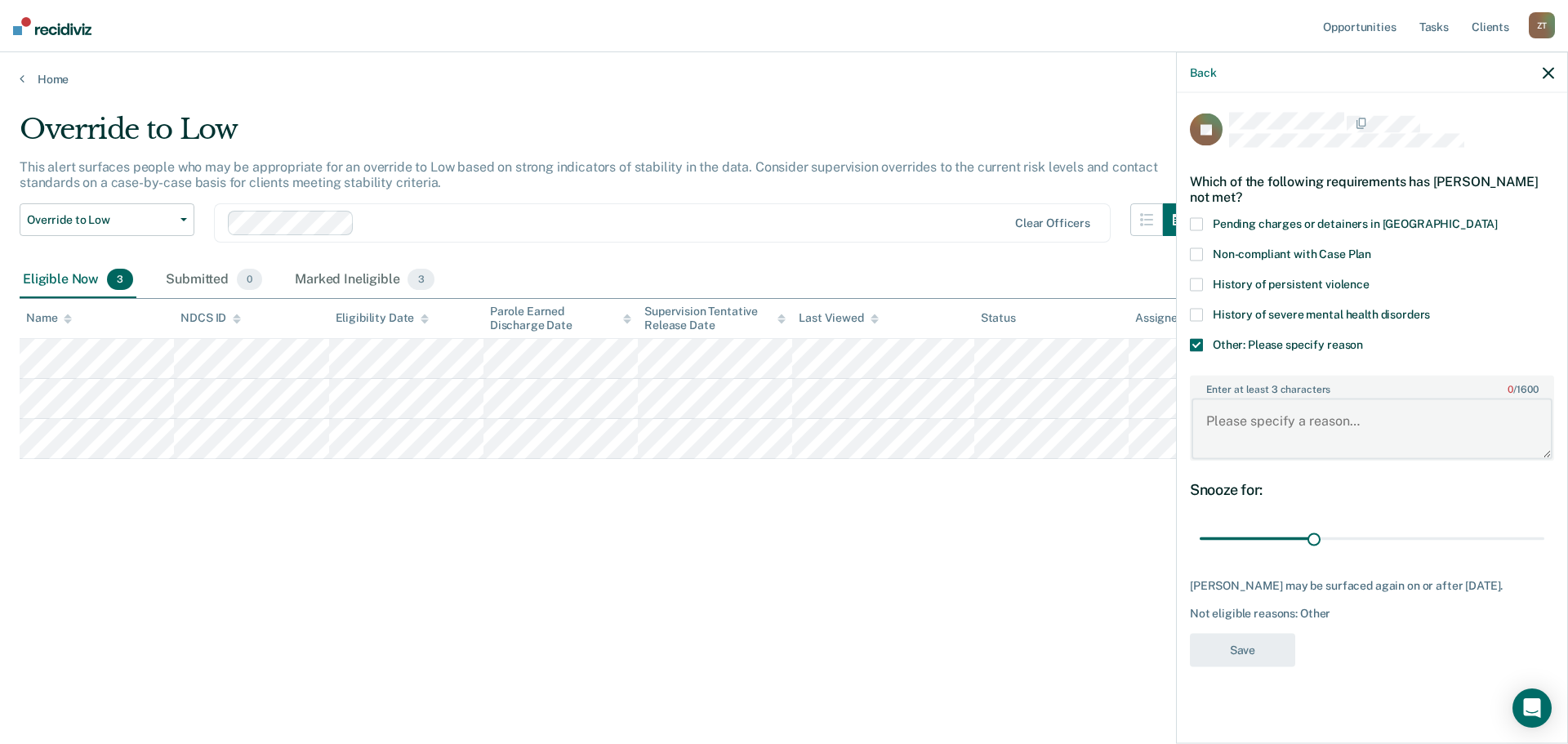
click at [1271, 442] on textarea "Enter at least 3 characters 0 / 1600" at bounding box center [1372, 429] width 361 height 61
type textarea "will reevaluate at next ORAS"
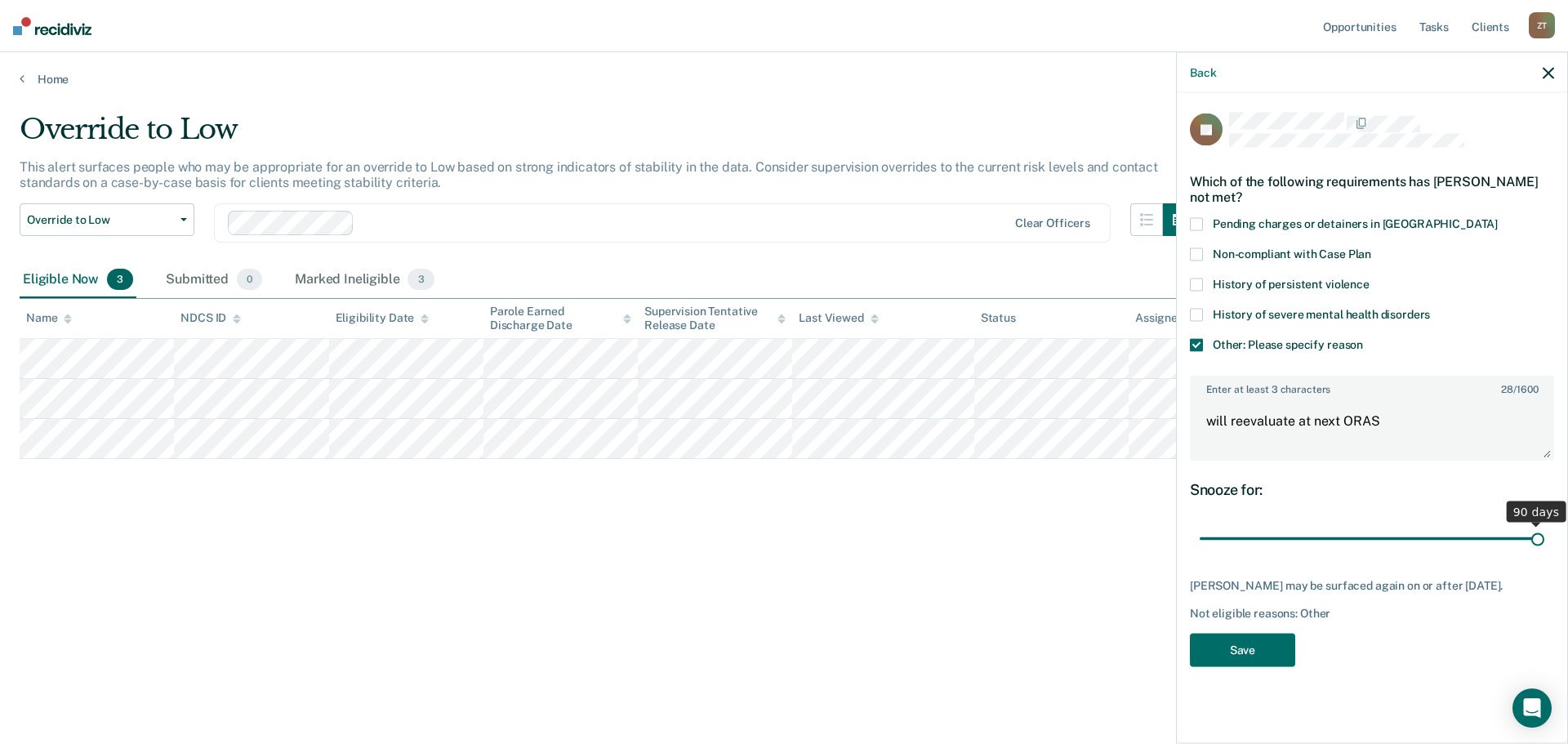
drag, startPoint x: 1318, startPoint y: 531, endPoint x: 1548, endPoint y: 521, distance: 230.2
type input "90"
click at [1544, 525] on input "range" at bounding box center [1371, 539] width 345 height 29
click at [1256, 662] on button "Save" at bounding box center [1242, 649] width 105 height 33
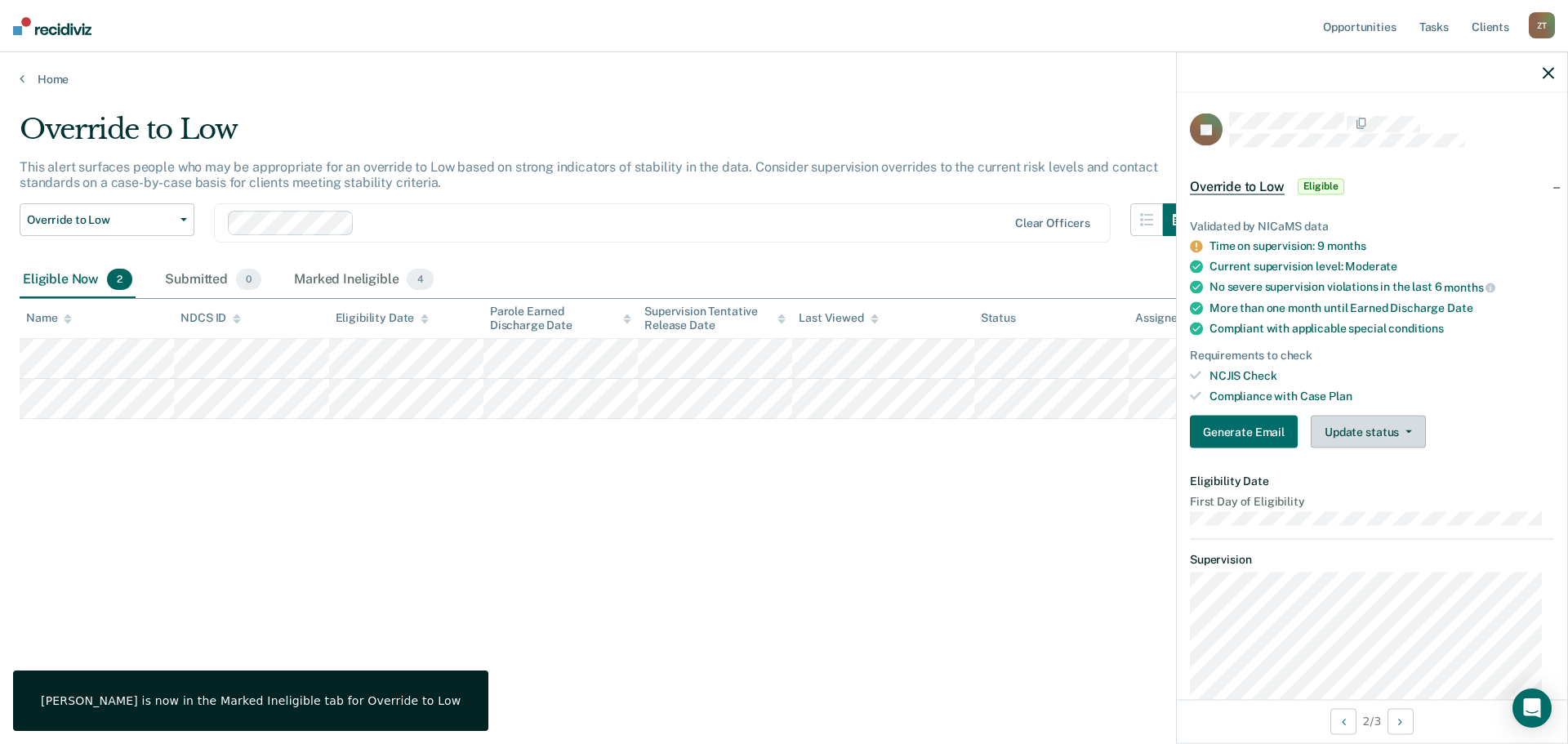
click at [1346, 436] on button "Update status" at bounding box center [1367, 431] width 115 height 32
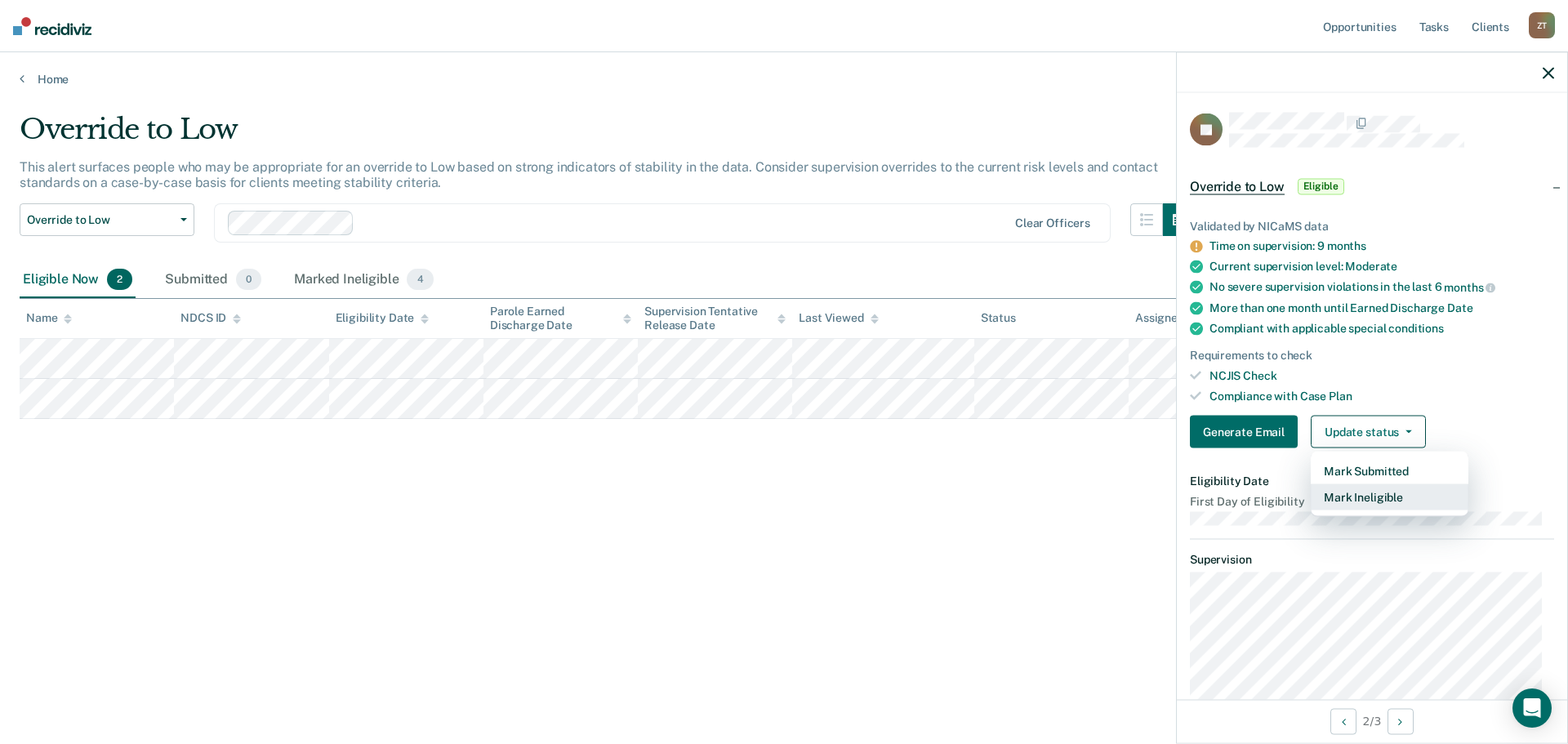
click at [1350, 487] on button "Mark Ineligible" at bounding box center [1389, 498] width 158 height 27
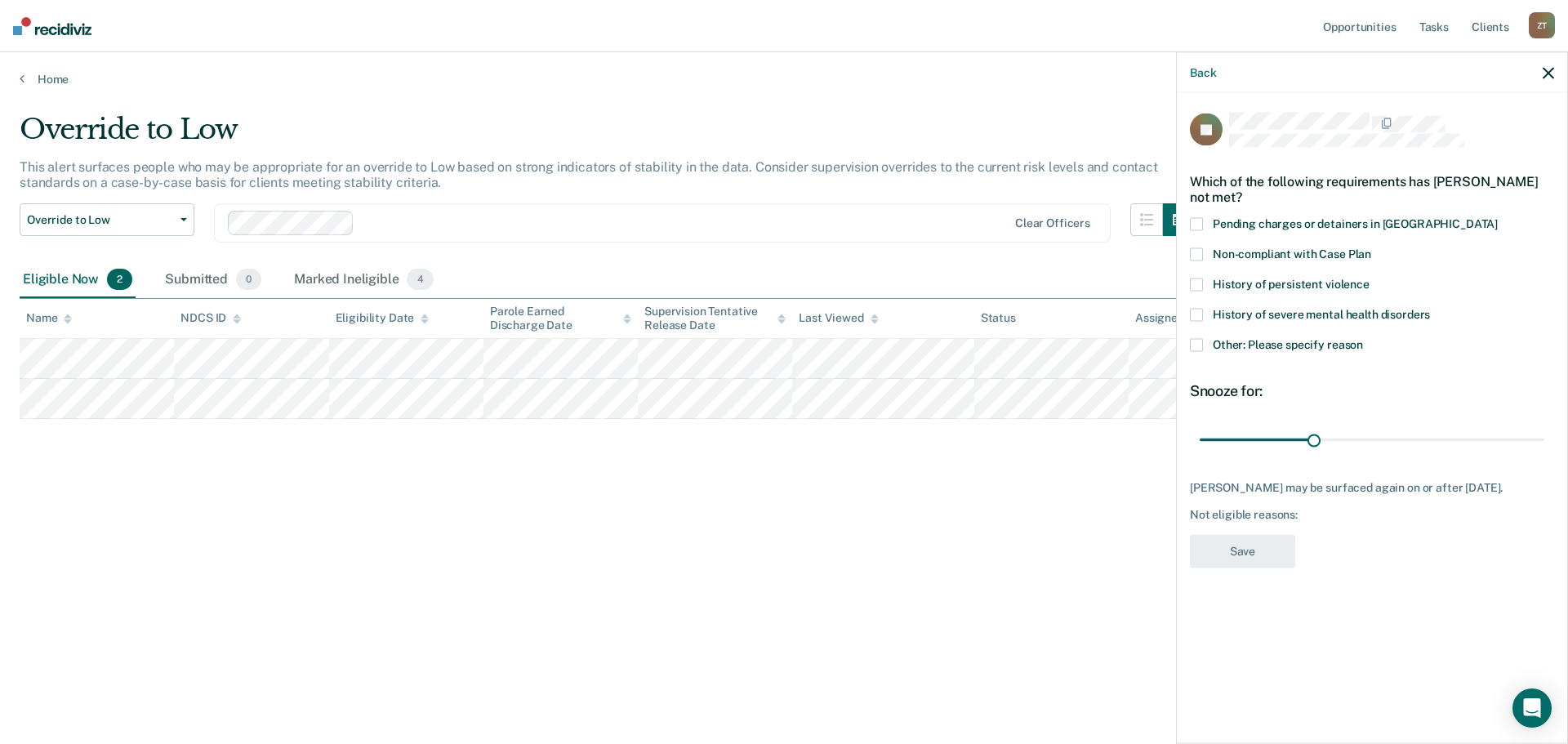
click at [1249, 247] on span "Non-compliant with Case Plan" at bounding box center [1291, 254] width 159 height 13
click at [1371, 247] on input "Non-compliant with Case Plan" at bounding box center [1371, 247] width 0 height 0
click at [1237, 315] on span "History of severe mental health disorders" at bounding box center [1321, 314] width 218 height 13
click at [1430, 308] on input "History of severe mental health disorders" at bounding box center [1430, 308] width 0 height 0
click at [1237, 254] on span "Non-compliant with Case Plan" at bounding box center [1291, 254] width 159 height 13
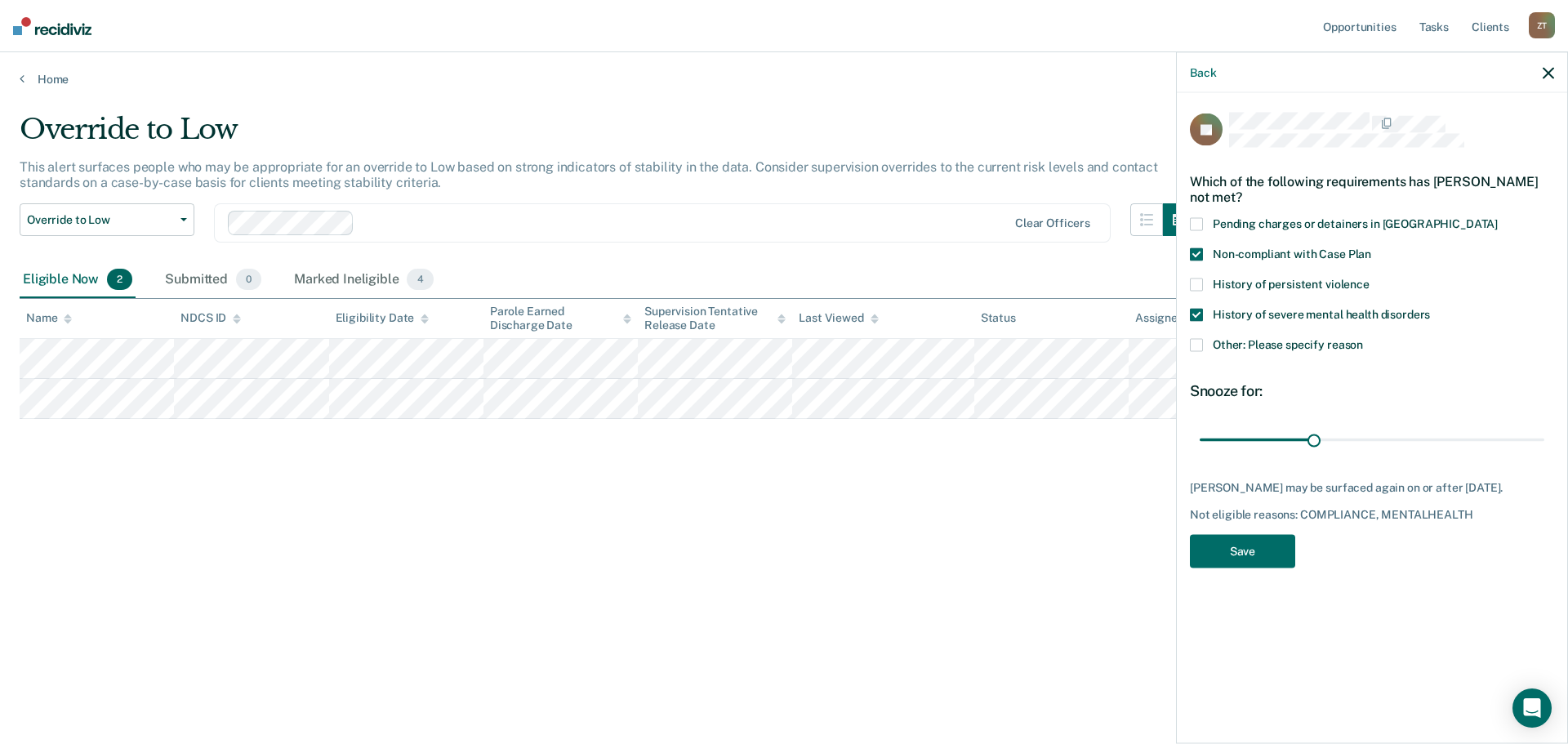
click at [1371, 247] on input "Non-compliant with Case Plan" at bounding box center [1371, 247] width 0 height 0
click at [1251, 256] on span "Non-compliant with Case Plan" at bounding box center [1291, 254] width 159 height 13
click at [1371, 247] on input "Non-compliant with Case Plan" at bounding box center [1371, 247] width 0 height 0
click at [1241, 284] on span "History of persistent violence" at bounding box center [1291, 283] width 157 height 13
click at [1369, 277] on input "History of persistent violence" at bounding box center [1369, 277] width 0 height 0
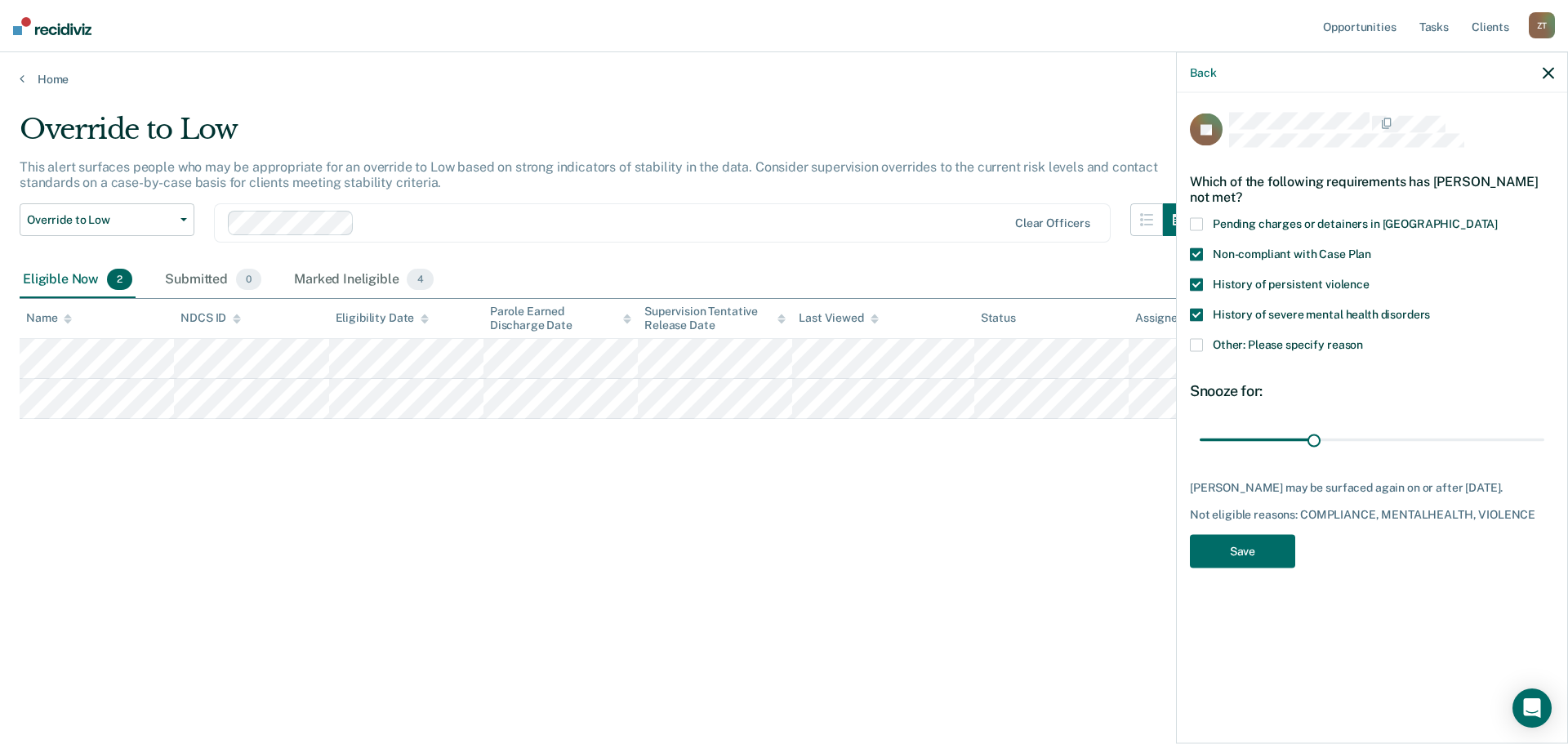
click at [1231, 286] on span "History of persistent violence" at bounding box center [1291, 283] width 157 height 13
click at [1369, 277] on input "History of persistent violence" at bounding box center [1369, 277] width 0 height 0
click at [1233, 315] on span "History of severe mental health disorders" at bounding box center [1321, 314] width 218 height 13
click at [1430, 308] on input "History of severe mental health disorders" at bounding box center [1430, 308] width 0 height 0
click at [1264, 567] on button "Save" at bounding box center [1242, 550] width 105 height 33
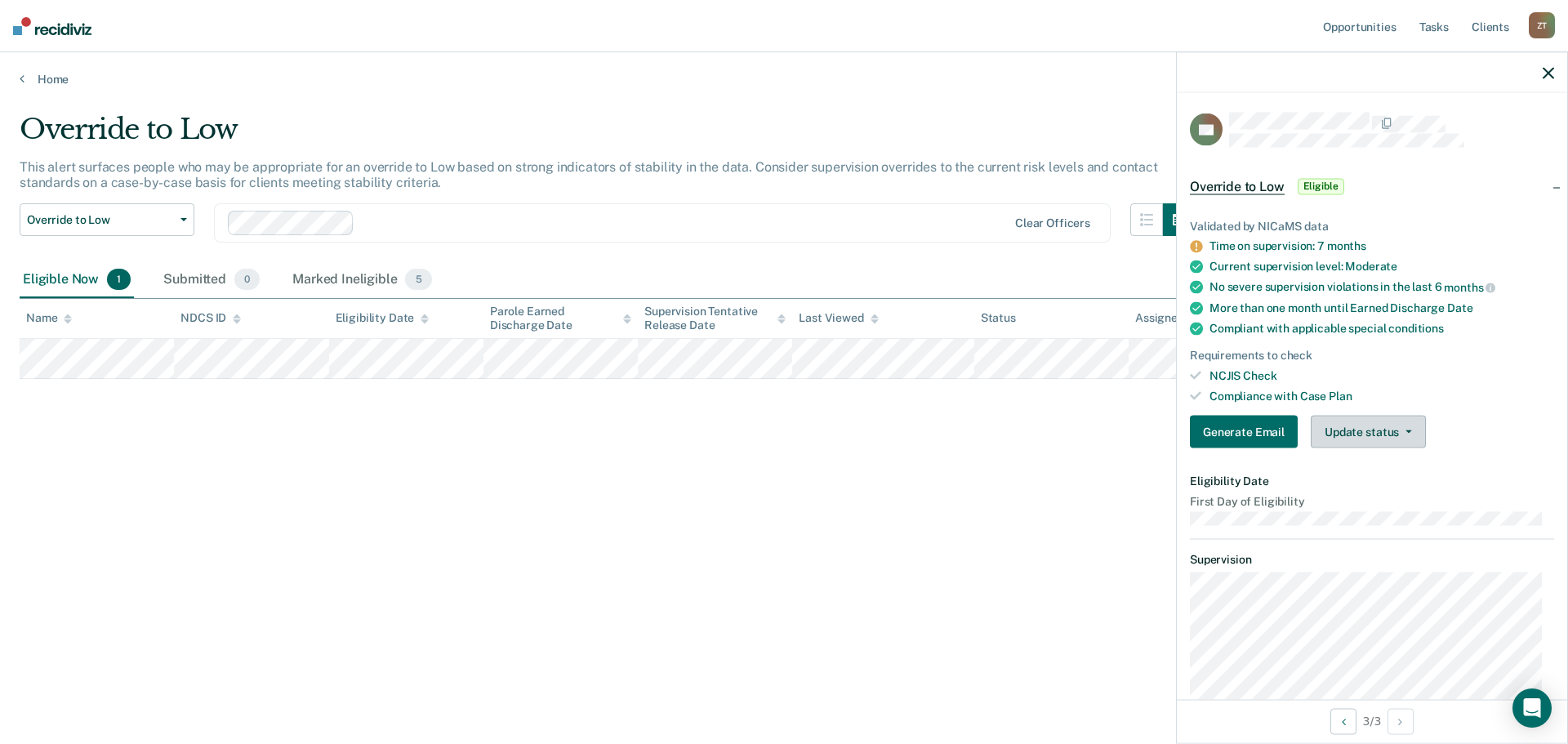
click at [1358, 441] on button "Update status" at bounding box center [1367, 431] width 115 height 32
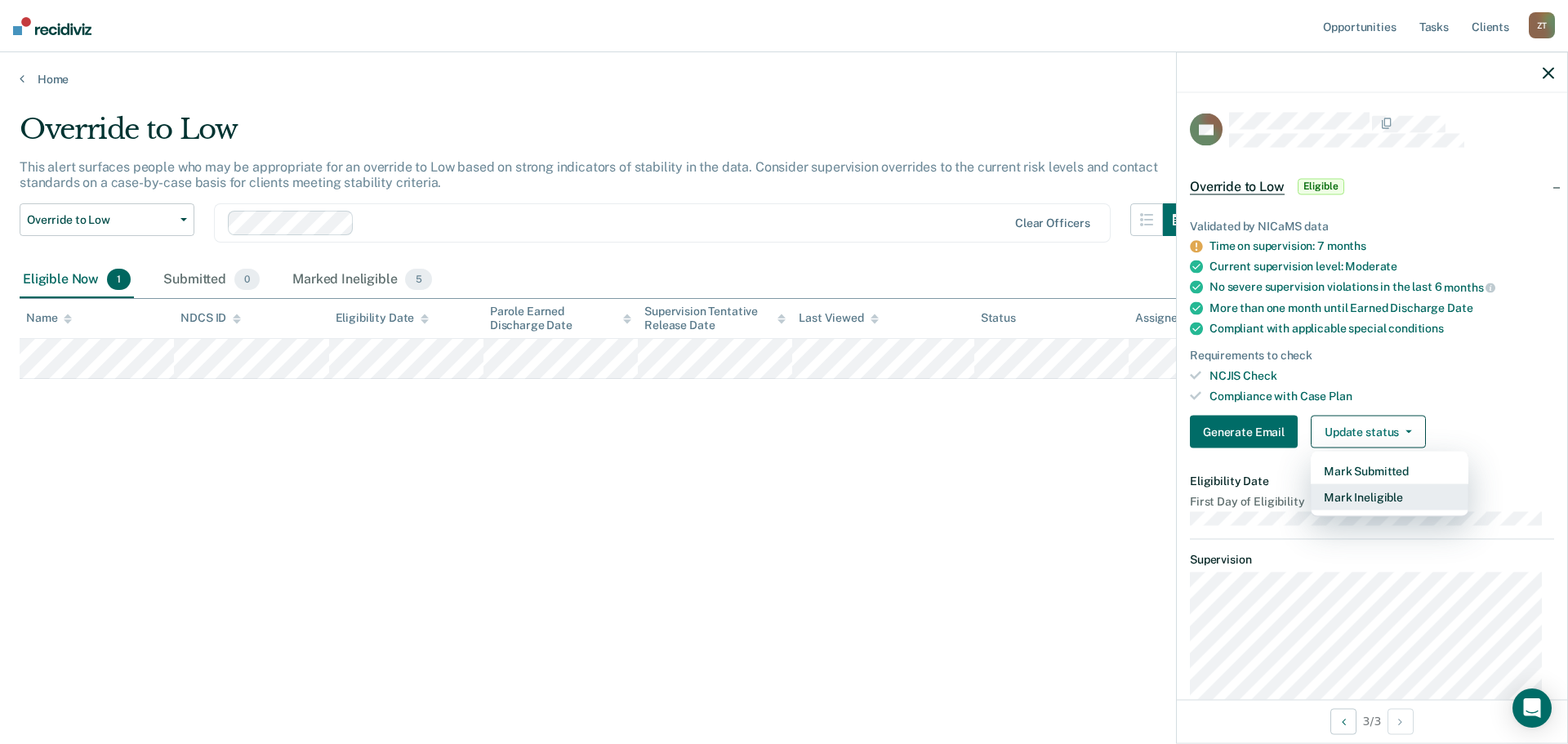
click at [1371, 504] on button "Mark Ineligible" at bounding box center [1389, 498] width 158 height 27
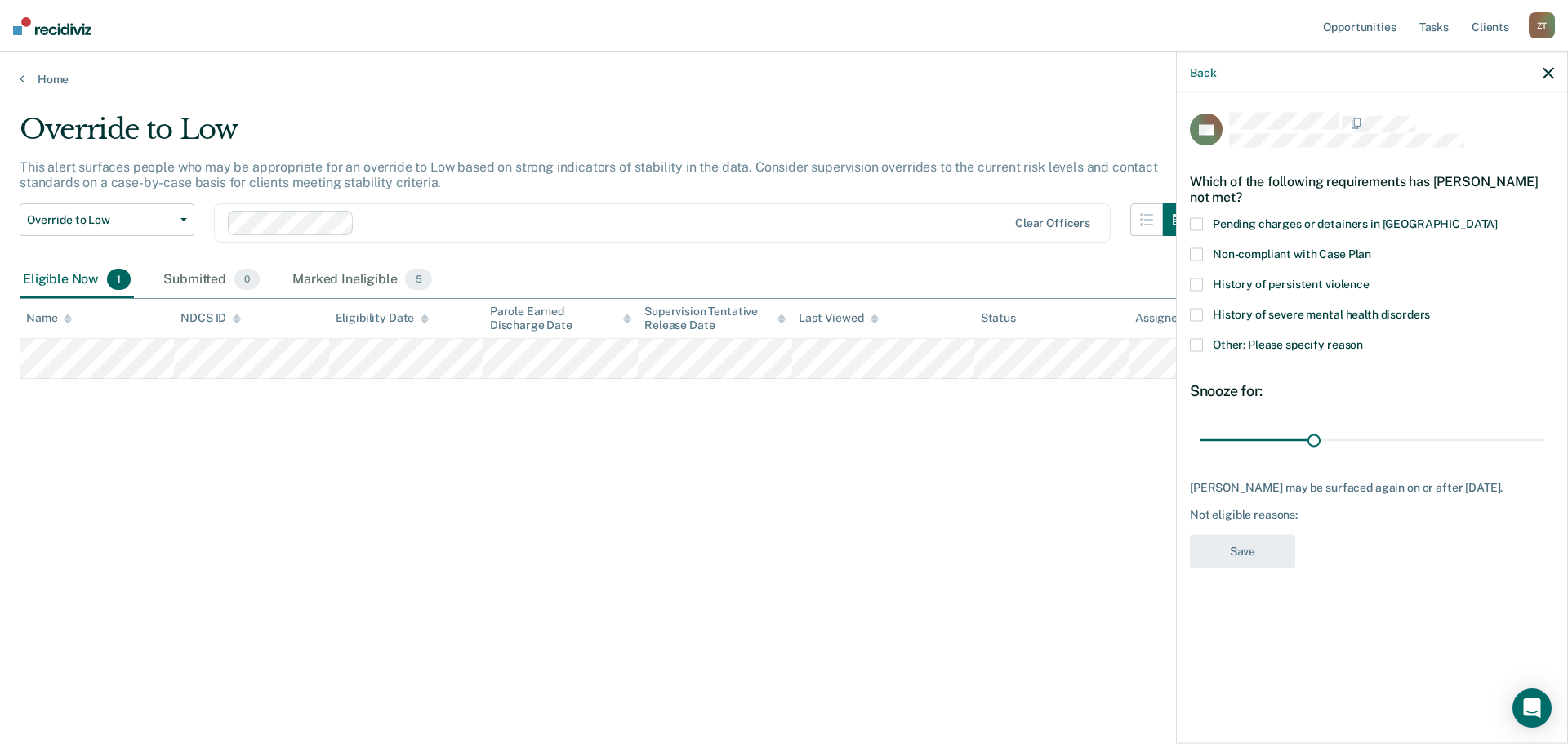
click at [1199, 346] on span at bounding box center [1196, 345] width 13 height 13
click at [1363, 338] on input "Other: Please specify reason" at bounding box center [1363, 338] width 0 height 0
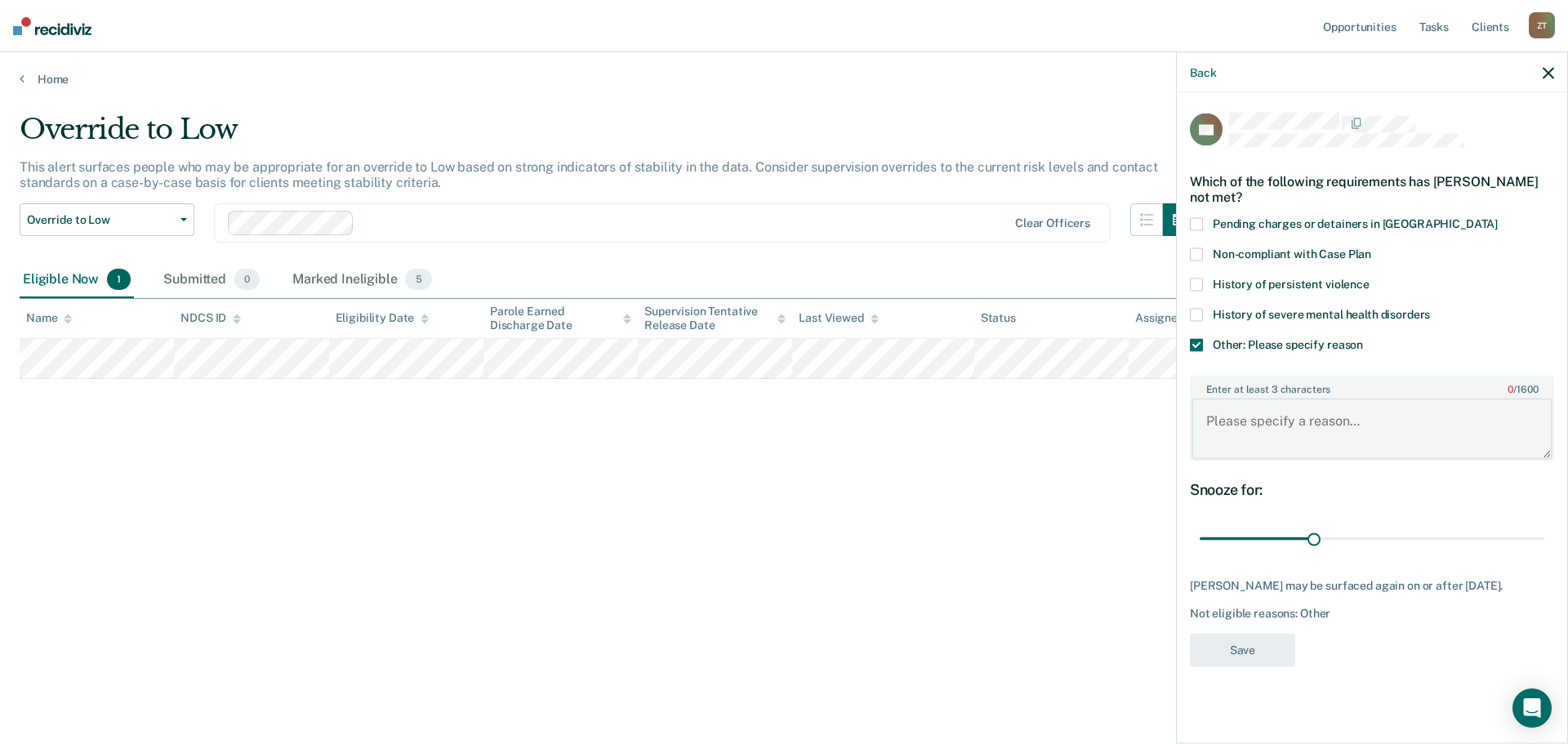
click at [1227, 427] on textarea "Enter at least 3 characters 0 / 1600" at bounding box center [1372, 429] width 361 height 61
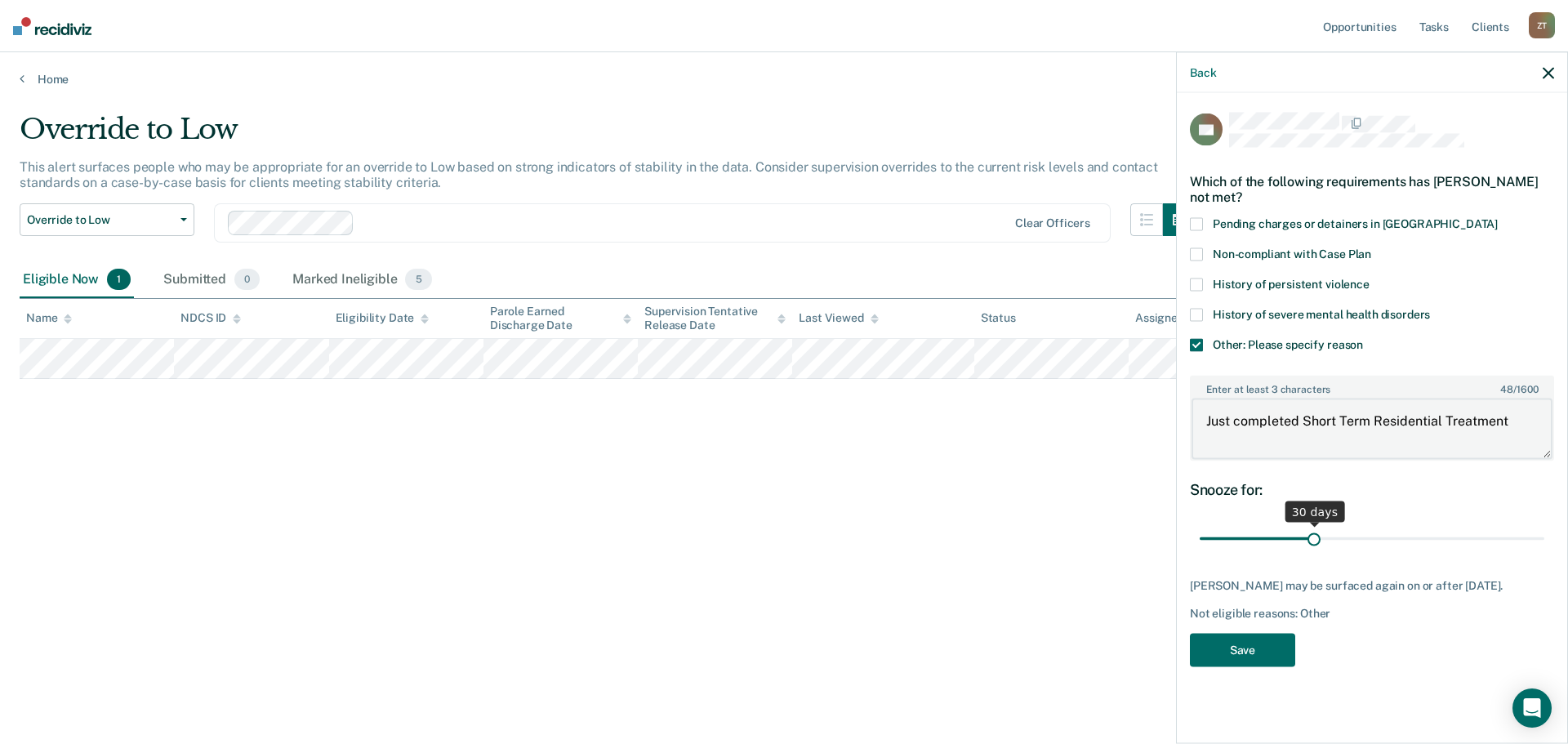
type textarea "Just completed Short Term Residential Treatment"
drag, startPoint x: 1316, startPoint y: 534, endPoint x: 1545, endPoint y: 540, distance: 229.1
type input "90"
click at [1544, 540] on input "range" at bounding box center [1371, 539] width 345 height 29
click at [1263, 666] on button "Save" at bounding box center [1242, 649] width 105 height 33
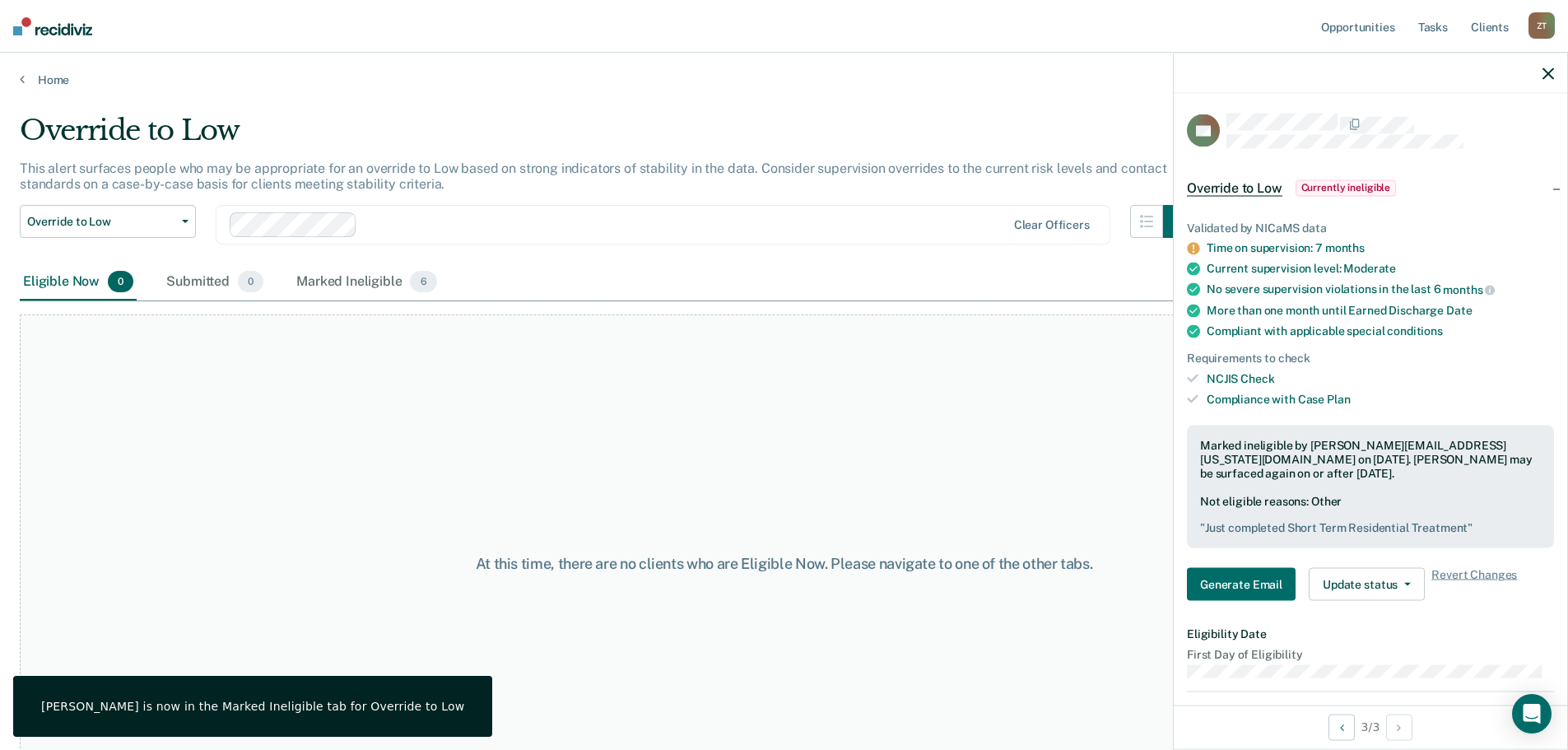
click at [1552, 75] on icon "button" at bounding box center [1548, 73] width 11 height 11
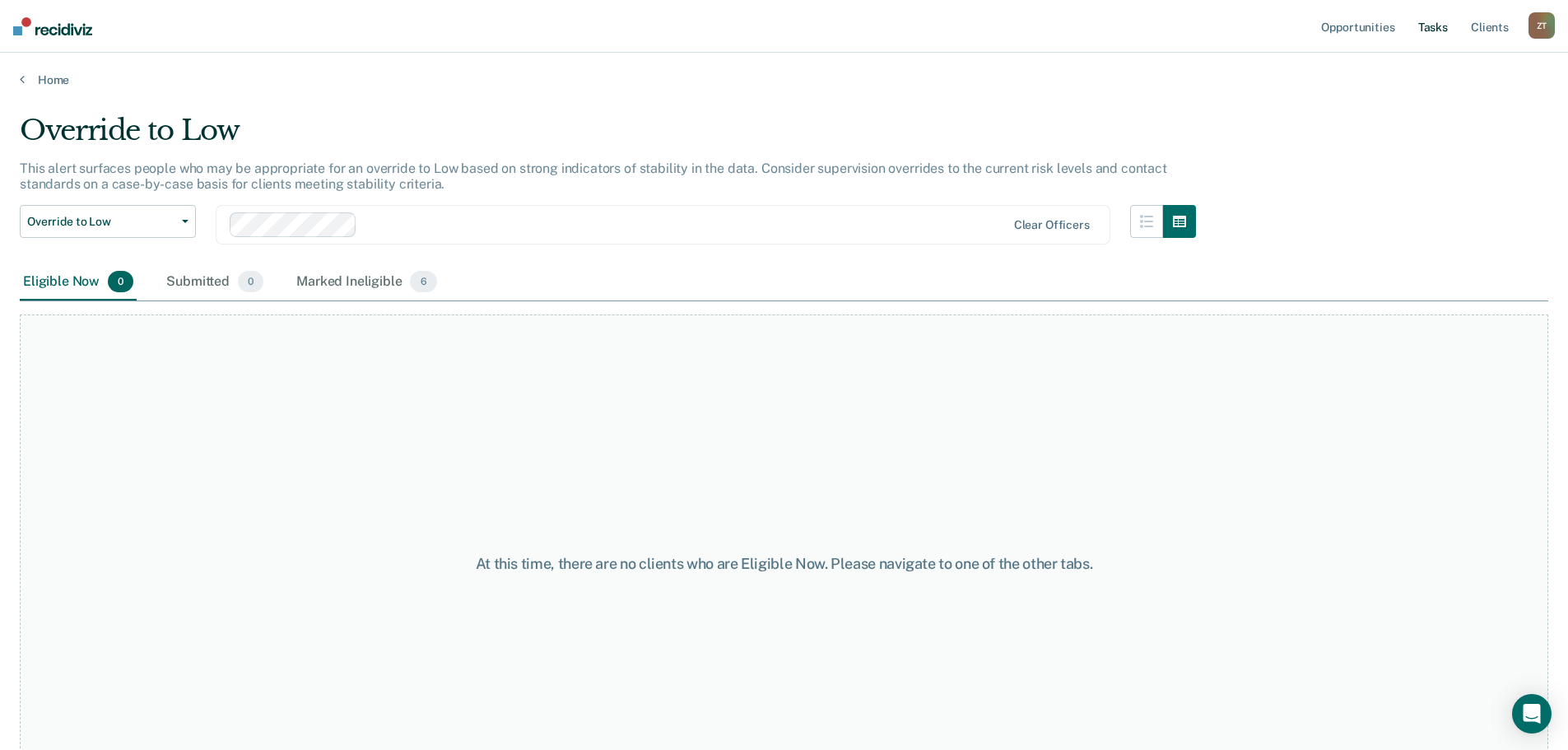
click at [1439, 27] on link "Tasks" at bounding box center [1433, 26] width 36 height 53
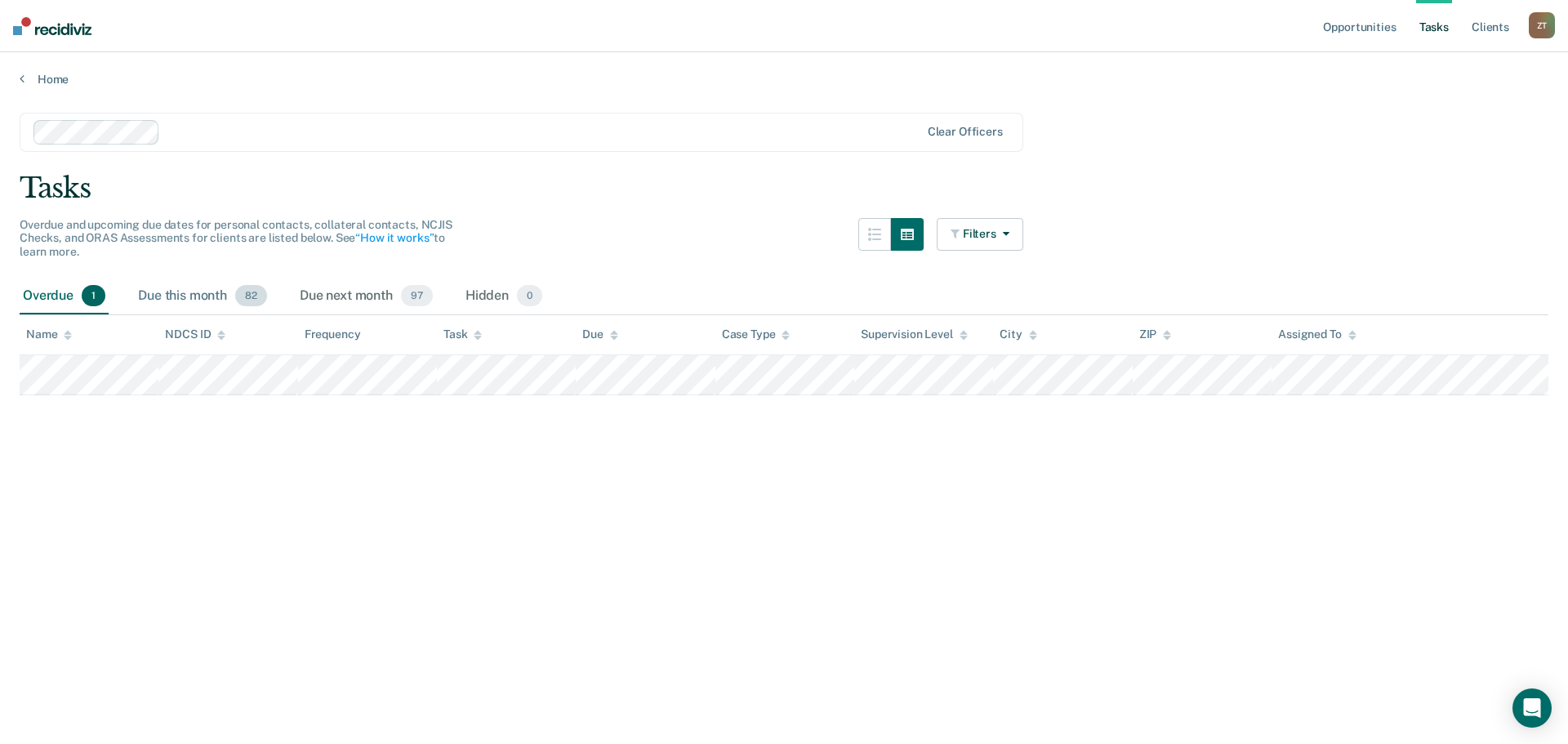
drag, startPoint x: 165, startPoint y: 302, endPoint x: 168, endPoint y: 313, distance: 11.4
click at [165, 302] on div "Due this month 82" at bounding box center [202, 296] width 136 height 36
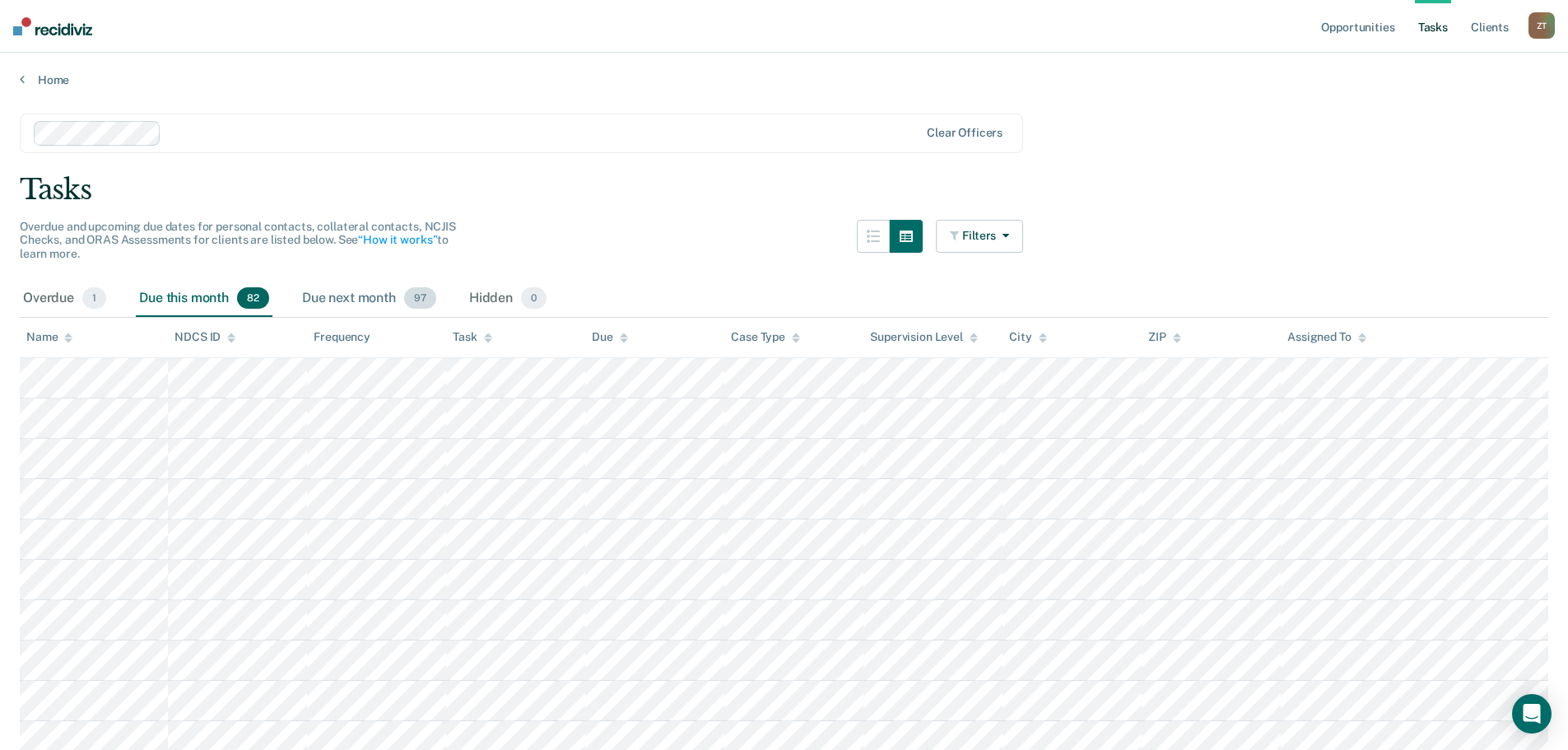
click at [373, 296] on div "Due next month 97" at bounding box center [369, 299] width 141 height 36
click at [997, 227] on button "Filters" at bounding box center [979, 236] width 87 height 33
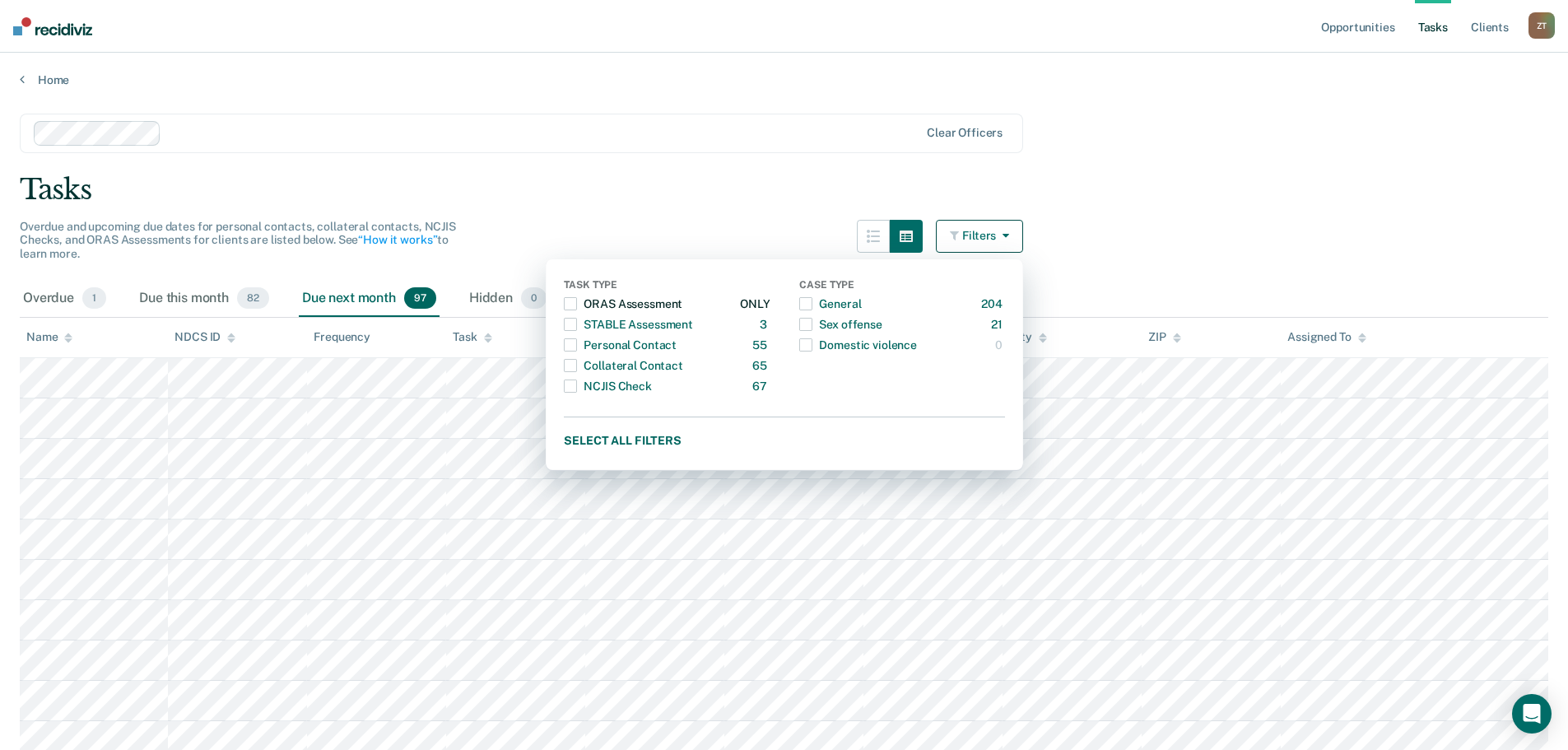
click at [656, 302] on div "ORAS Assessment" at bounding box center [624, 304] width 119 height 27
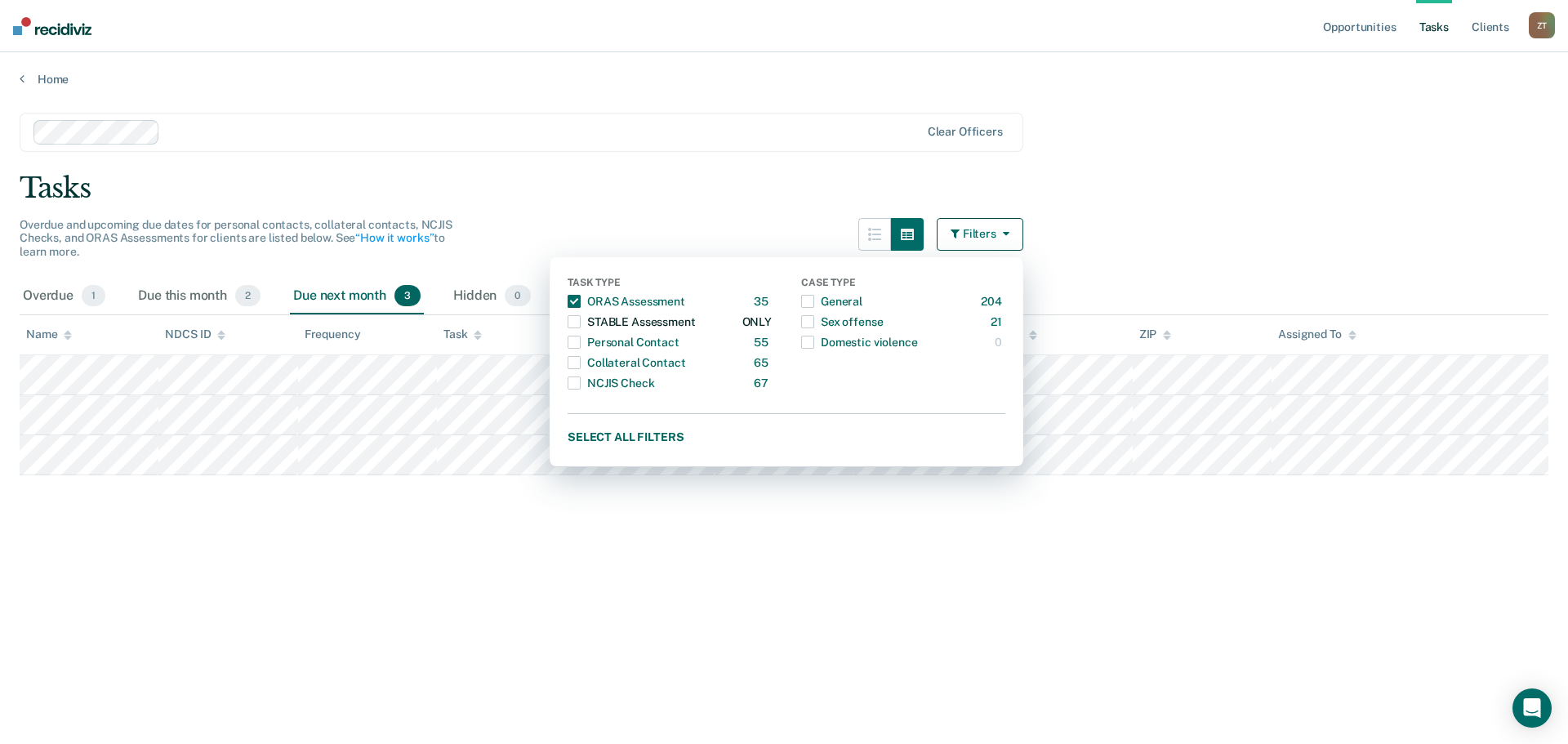
click at [645, 317] on div "STABLE Assessment" at bounding box center [631, 322] width 128 height 27
click at [1121, 177] on div "Tasks" at bounding box center [784, 187] width 1529 height 33
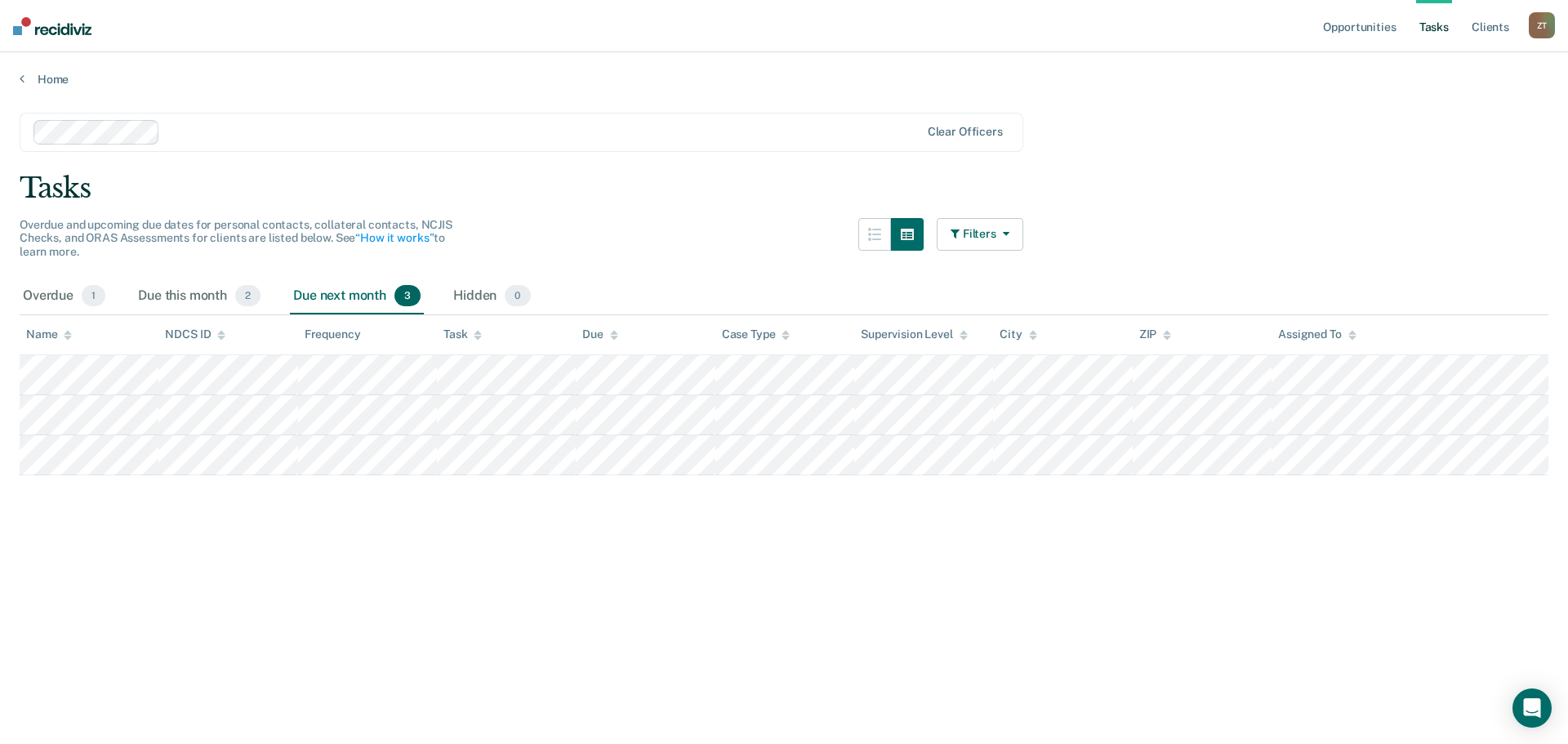
click at [986, 240] on button "Filters" at bounding box center [980, 234] width 86 height 32
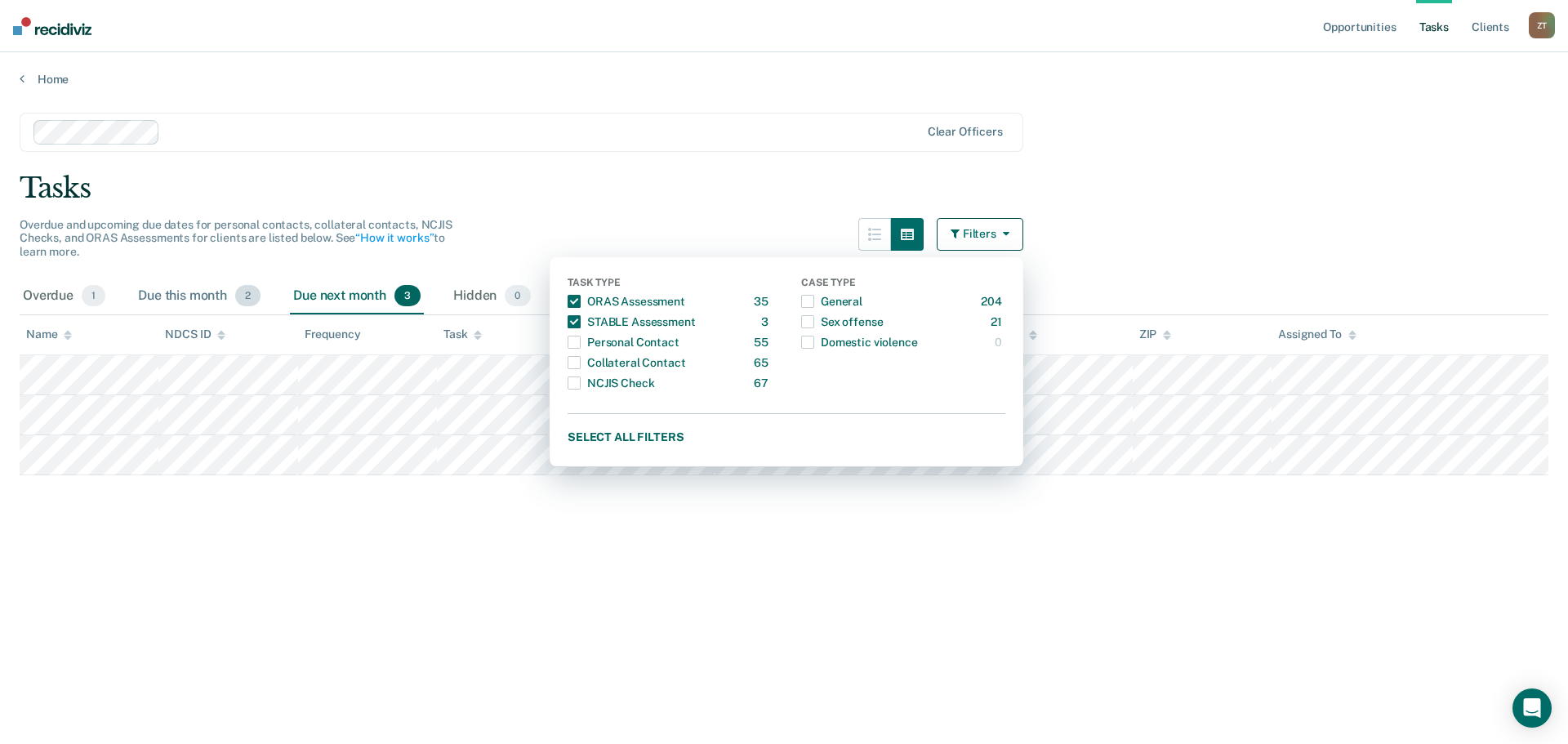
click at [193, 296] on div "Due this month 2" at bounding box center [200, 296] width 129 height 36
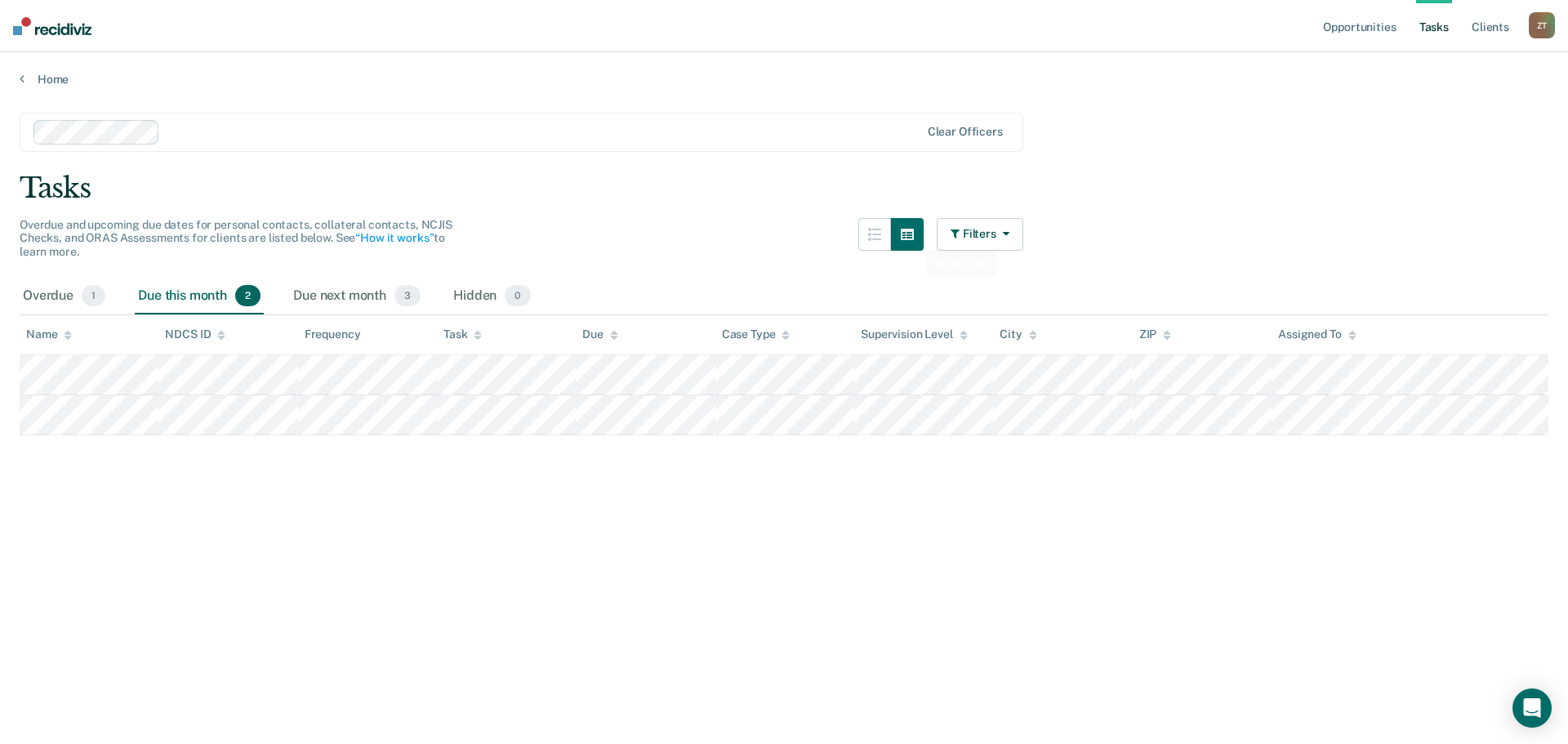
click at [1024, 228] on main "Clear officers Tasks Overdue and upcoming due dates for personal contacts, coll…" at bounding box center [784, 412] width 1568 height 653
click at [995, 239] on button "Filters" at bounding box center [980, 234] width 86 height 32
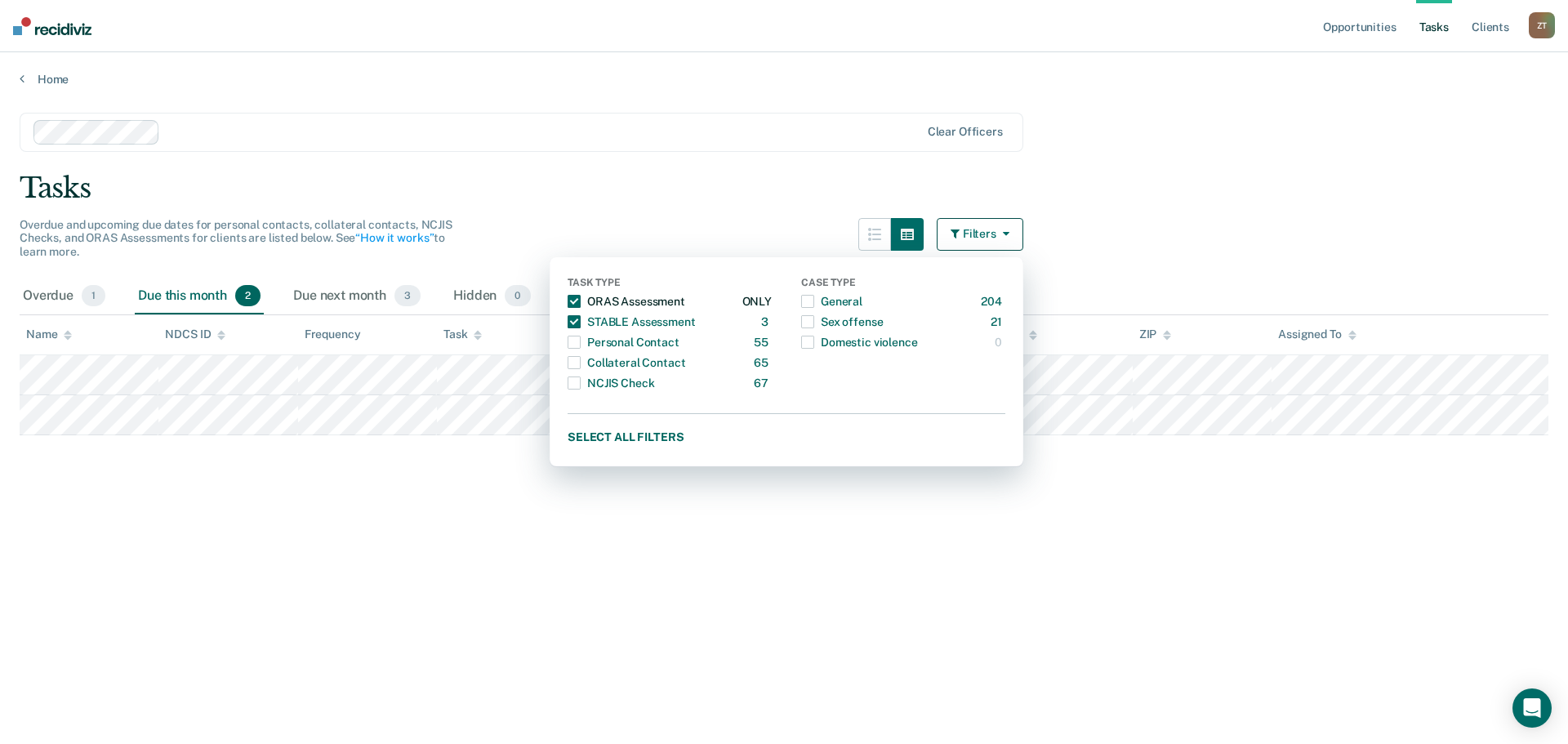
click at [568, 299] on span "button" at bounding box center [574, 301] width 13 height 13
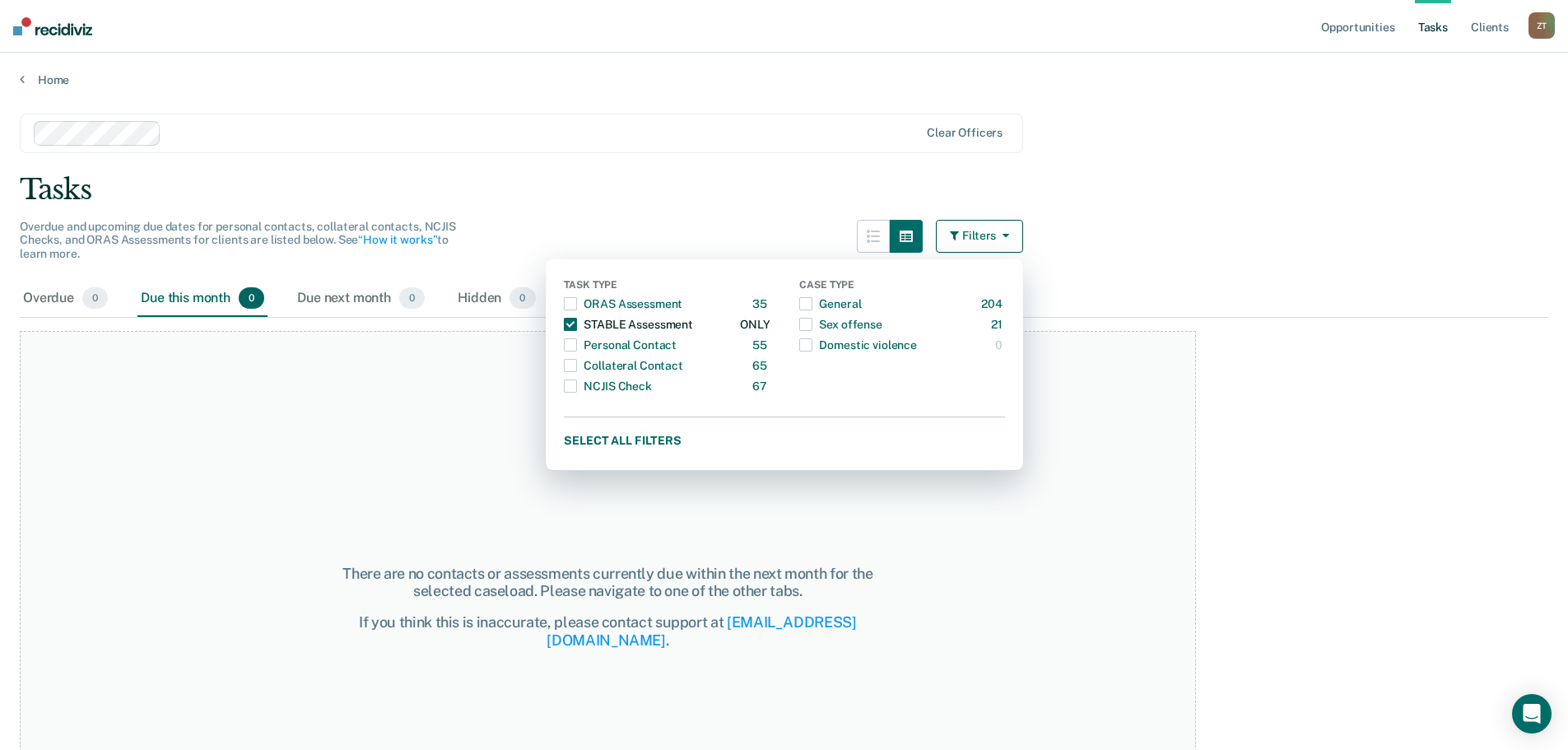
click at [574, 319] on span "button" at bounding box center [571, 325] width 13 height 13
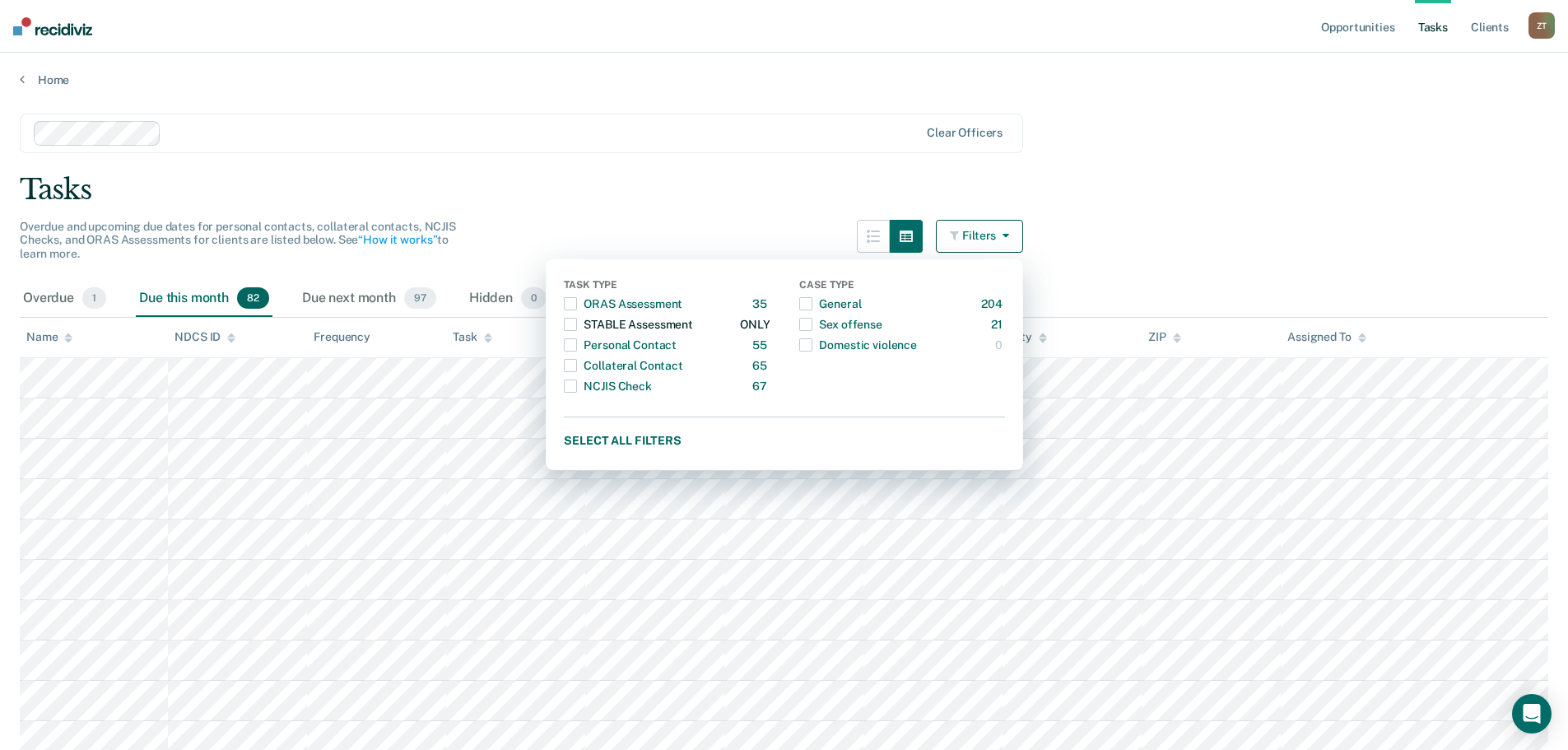
click at [576, 325] on span "button" at bounding box center [571, 325] width 13 height 13
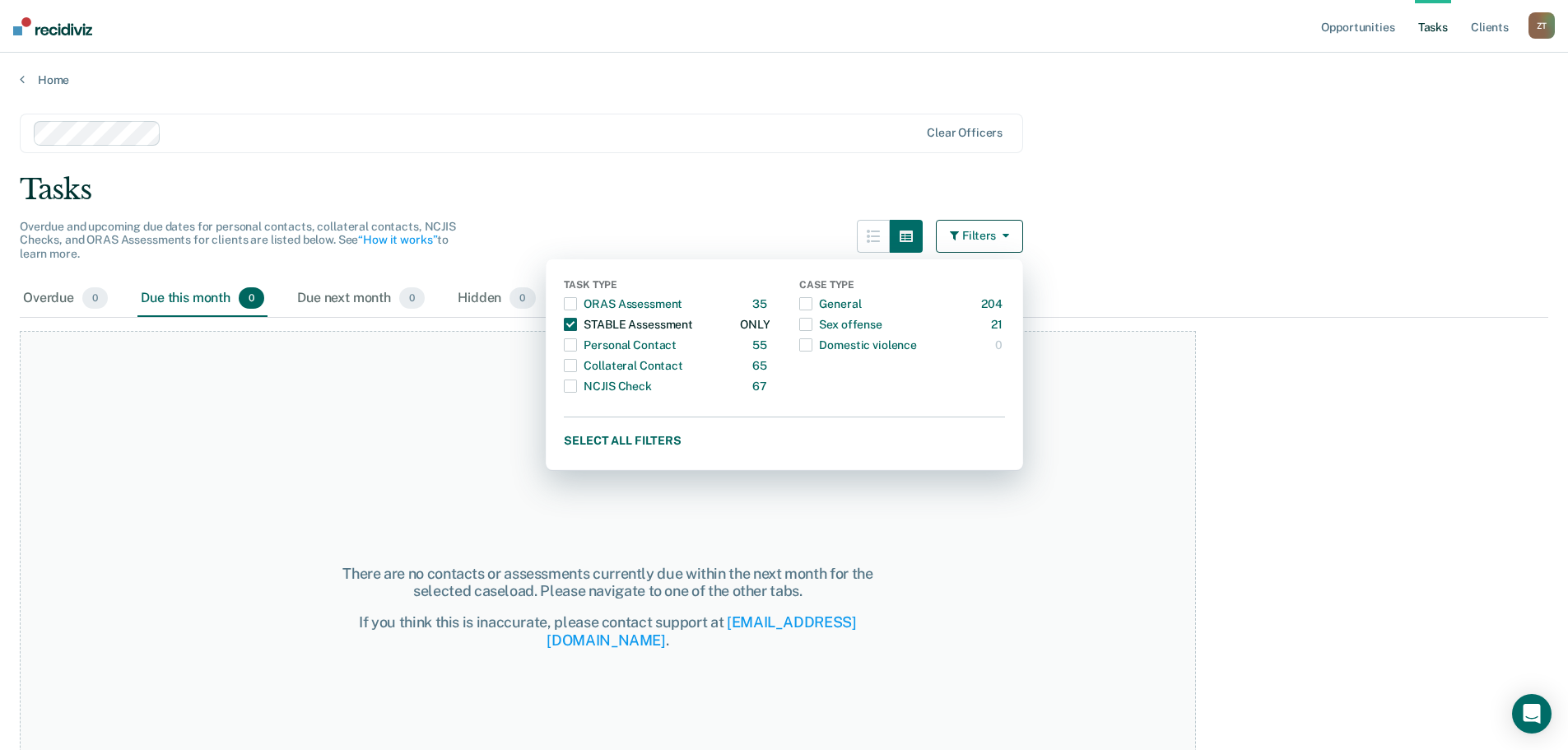
click at [576, 325] on span "button" at bounding box center [571, 325] width 13 height 13
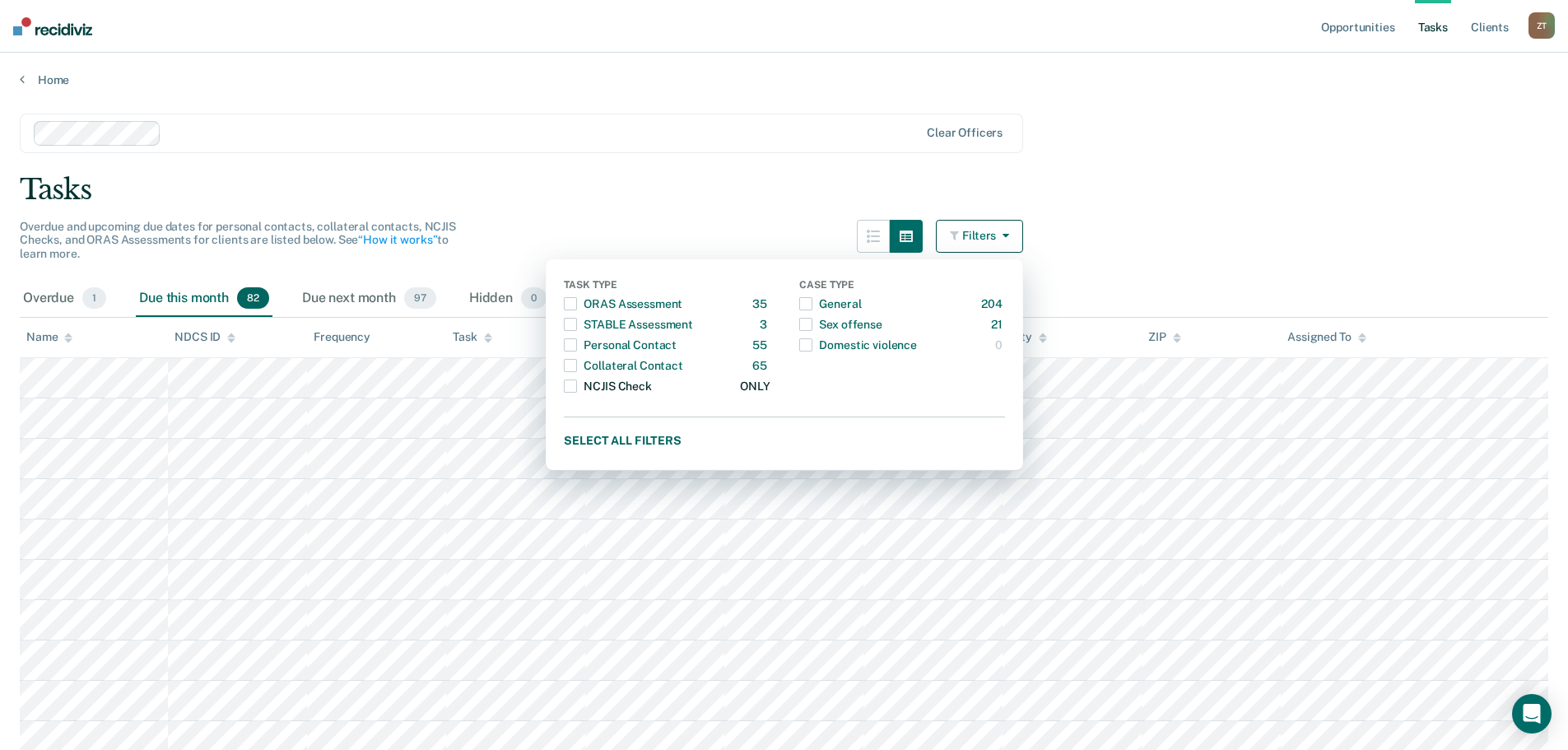
click at [577, 387] on span "button" at bounding box center [571, 386] width 13 height 13
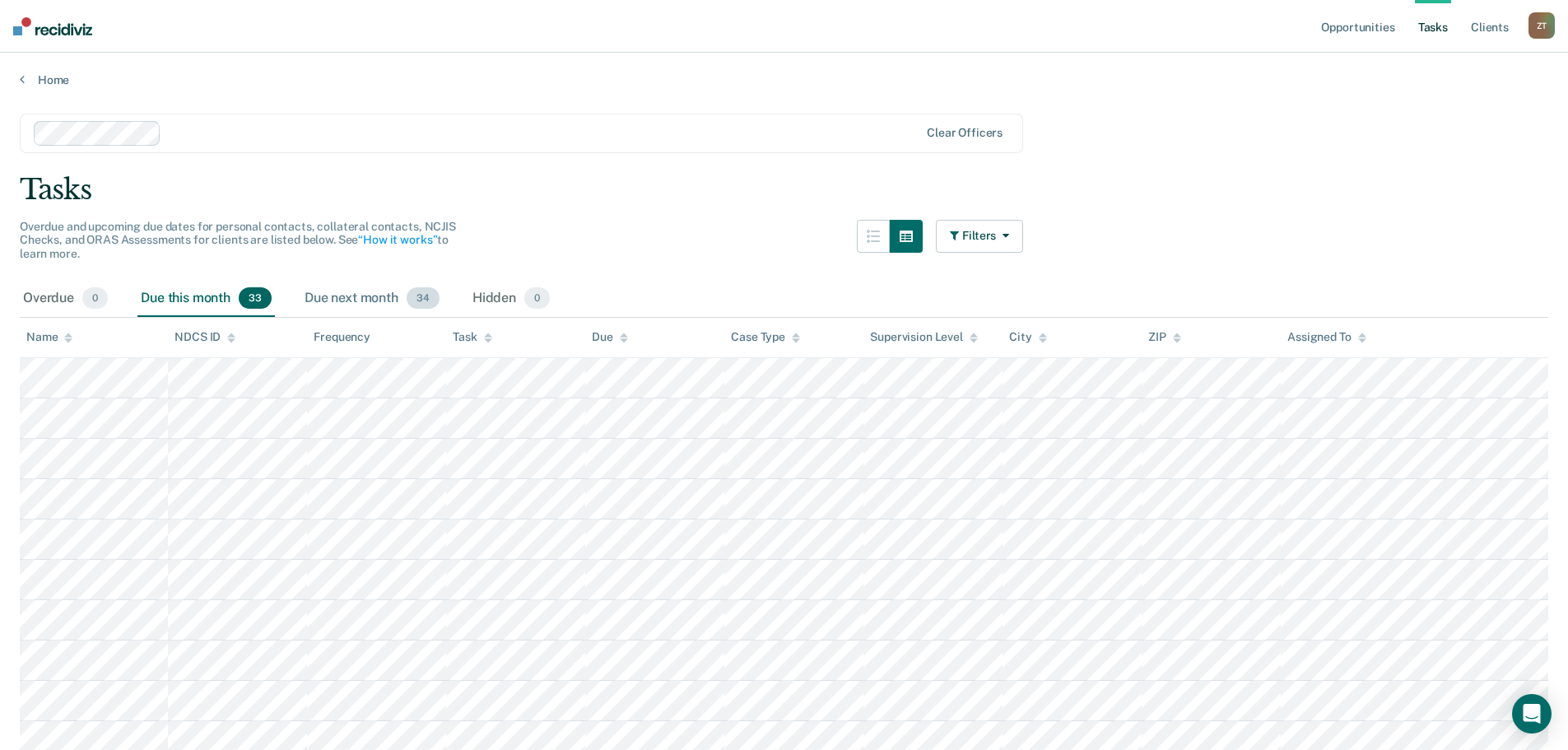
click at [380, 302] on div "Due next month 34" at bounding box center [373, 299] width 142 height 36
click at [199, 293] on div "Due this month 33" at bounding box center [207, 299] width 138 height 36
click at [914, 248] on button "button" at bounding box center [906, 236] width 33 height 33
click at [984, 233] on button "Filters" at bounding box center [979, 236] width 87 height 33
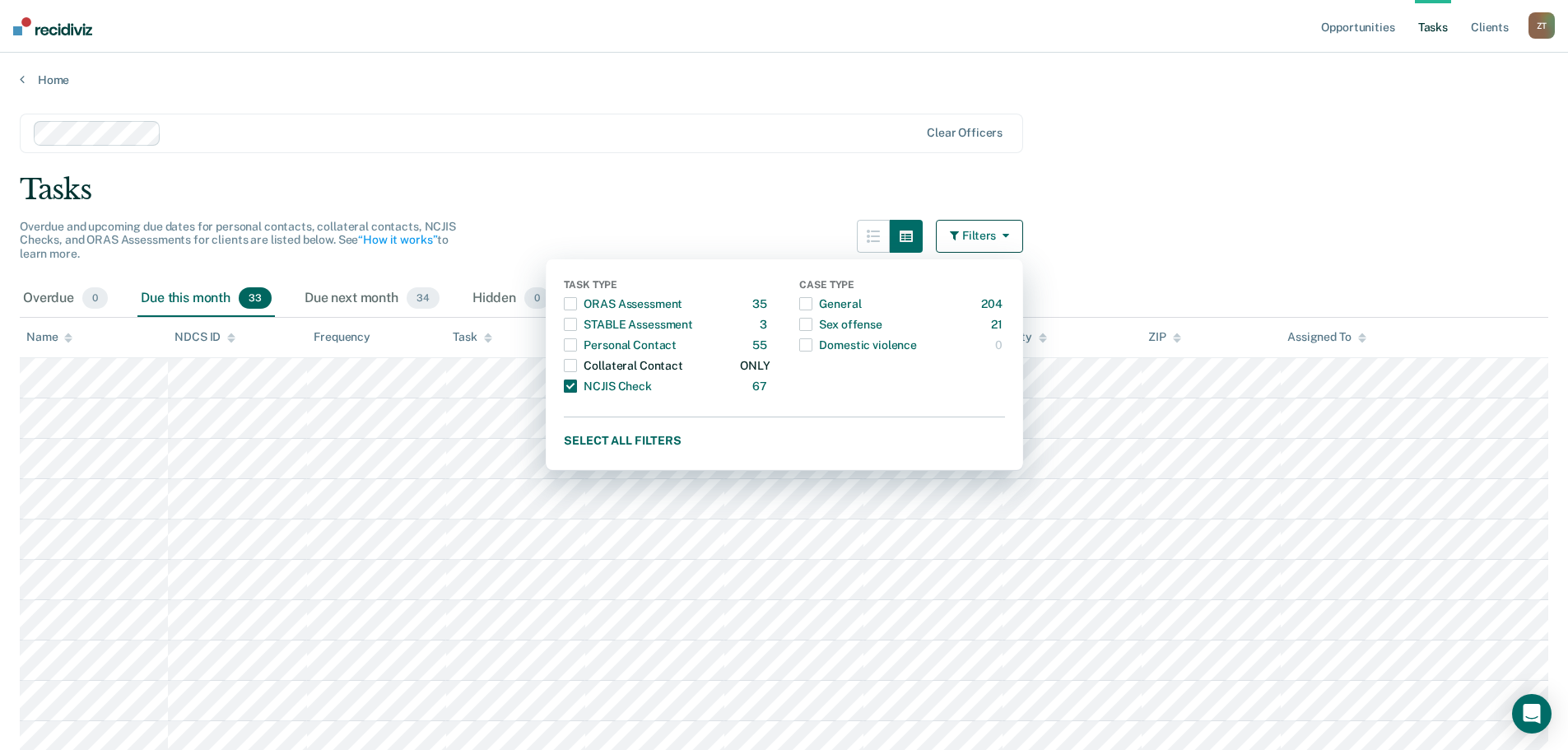
click at [676, 366] on div "Collateral Contact" at bounding box center [624, 366] width 119 height 27
click at [632, 378] on div "NCJIS Check" at bounding box center [607, 386] width 87 height 27
click at [1192, 197] on div "Tasks" at bounding box center [784, 189] width 1529 height 34
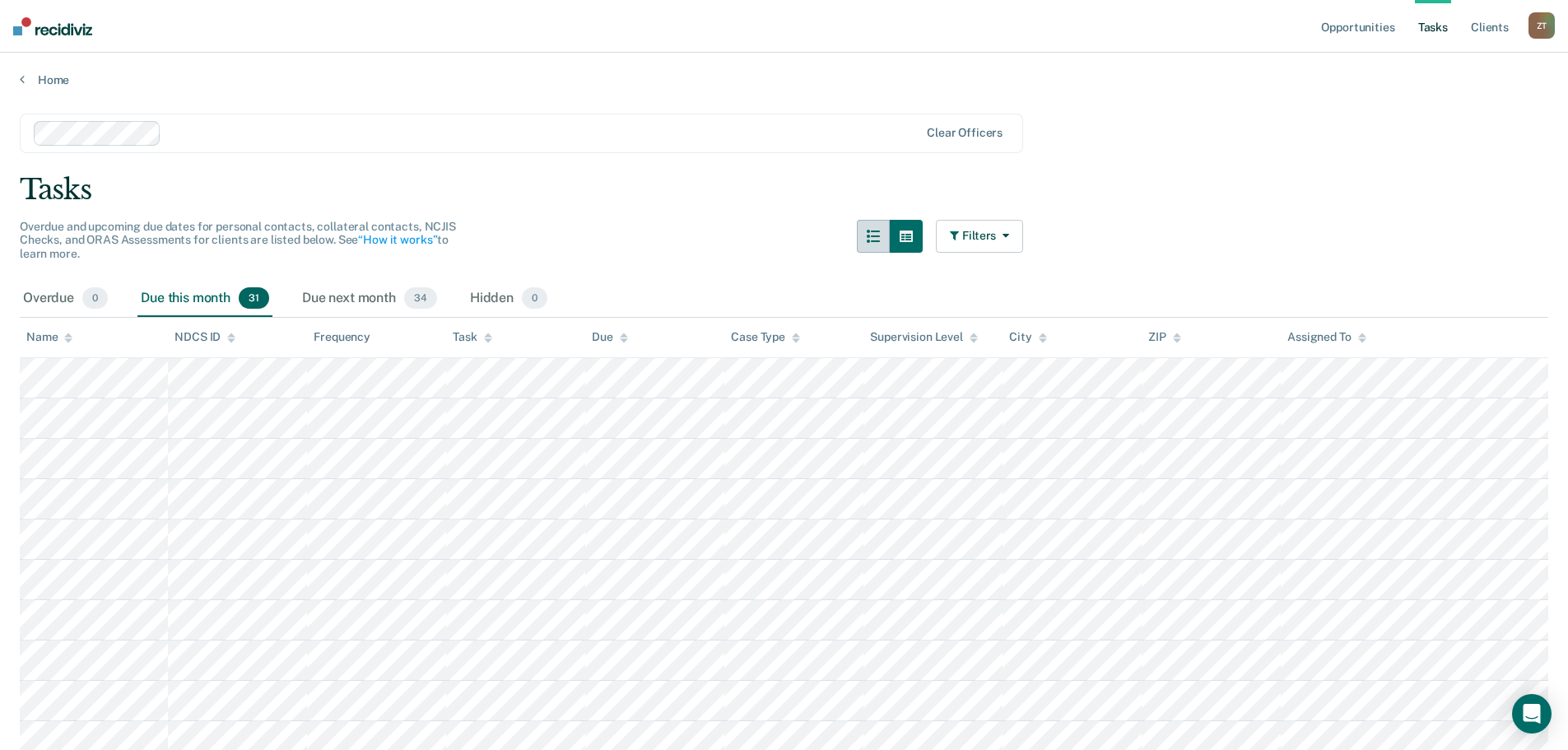
drag, startPoint x: 864, startPoint y: 243, endPoint x: 882, endPoint y: 241, distance: 18.1
click at [866, 243] on div "Overdue and upcoming due dates for personal contacts, collateral contacts, NCJI…" at bounding box center [522, 250] width 1004 height 61
click at [880, 241] on icon "button" at bounding box center [874, 237] width 13 height 13
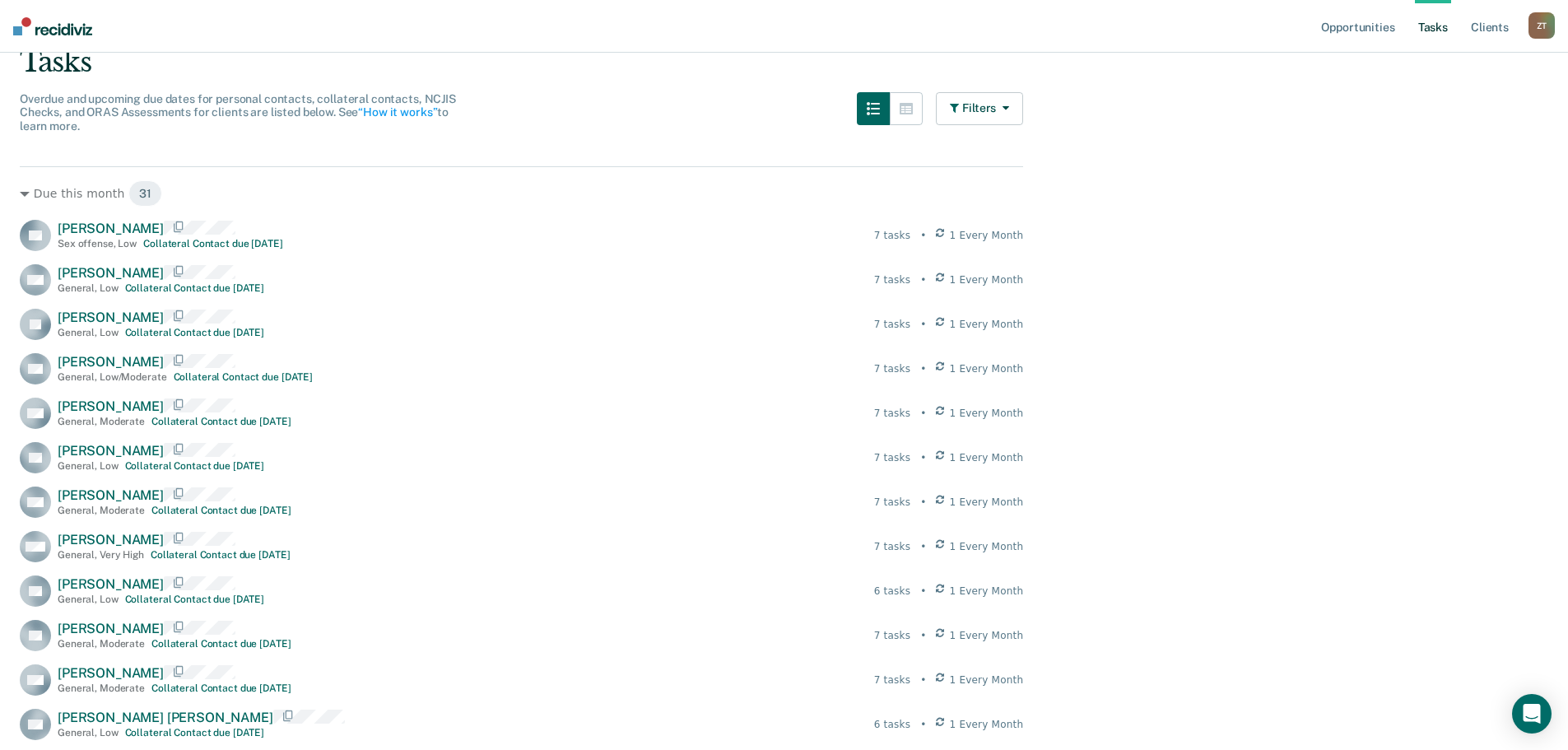
scroll to position [165, 0]
